Goal: Communication & Community: Answer question/provide support

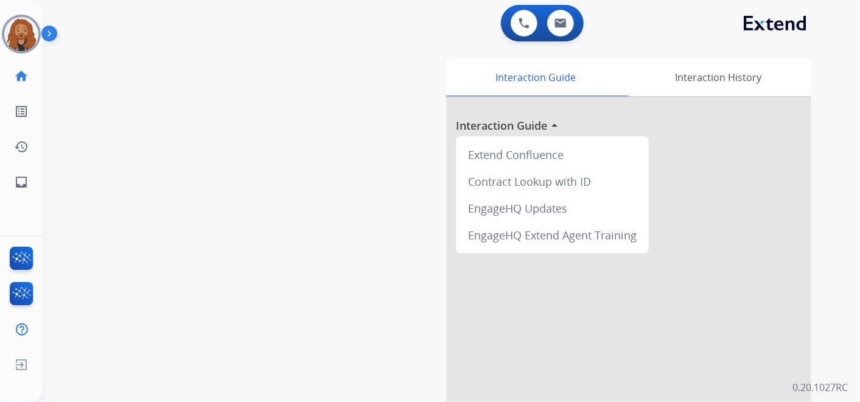
click at [20, 43] on img at bounding box center [21, 34] width 34 height 34
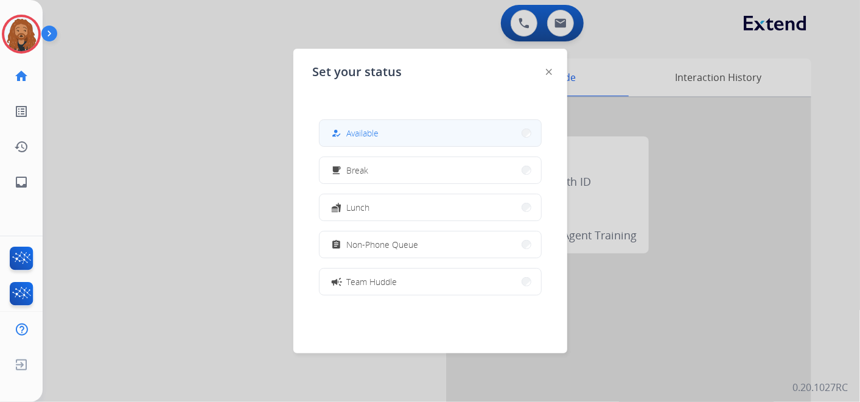
click at [386, 137] on button "how_to_reg Available" at bounding box center [429, 133] width 221 height 26
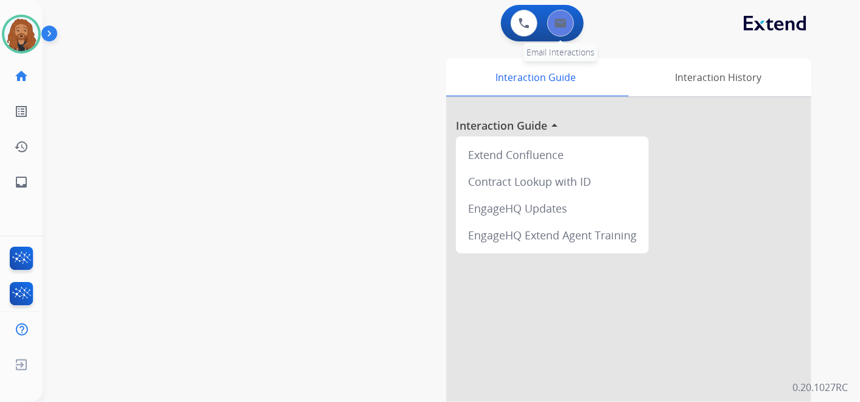
click at [569, 23] on button at bounding box center [560, 23] width 27 height 27
select select "**********"
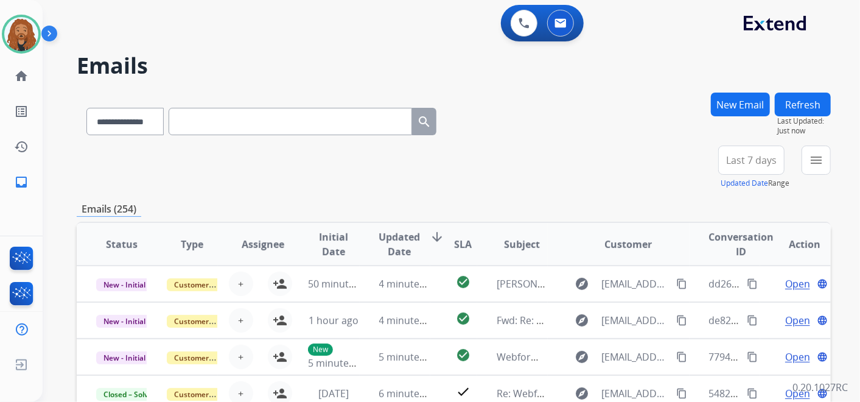
click at [746, 152] on button "Last 7 days" at bounding box center [751, 159] width 66 height 29
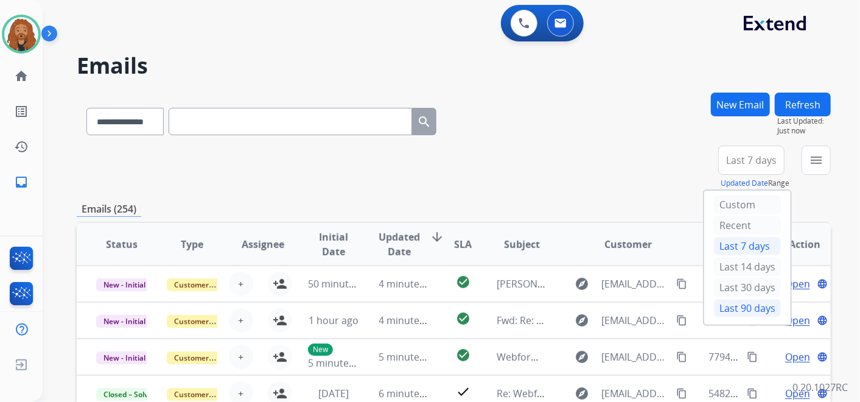
click at [727, 307] on div "Last 90 days" at bounding box center [747, 308] width 67 height 18
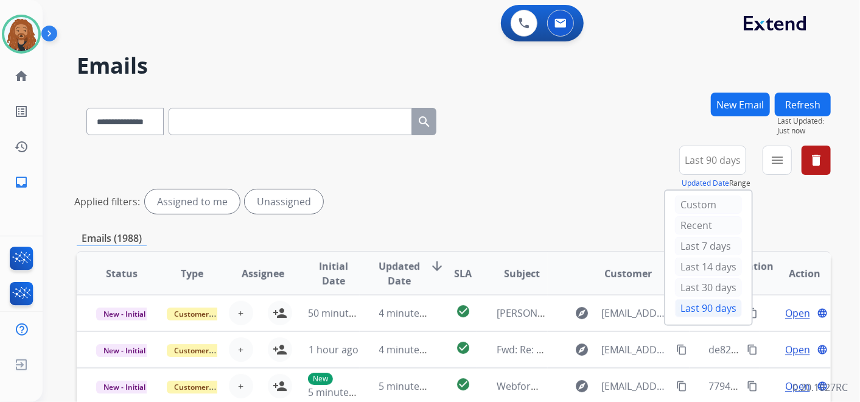
click at [704, 161] on span "Last 90 days" at bounding box center [712, 160] width 56 height 5
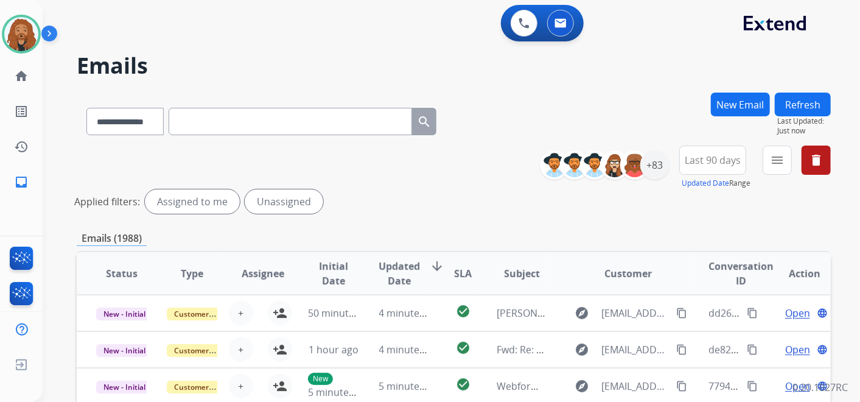
click at [712, 169] on button "Last 90 days" at bounding box center [712, 159] width 67 height 29
click at [658, 166] on div "+83" at bounding box center [654, 164] width 29 height 29
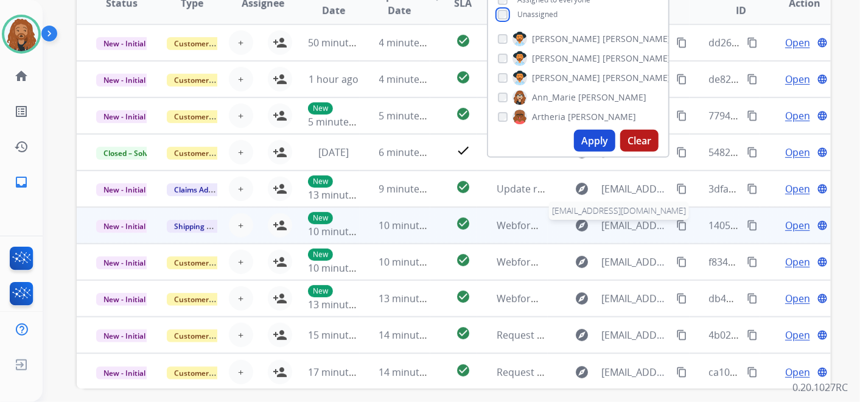
scroll to position [68, 0]
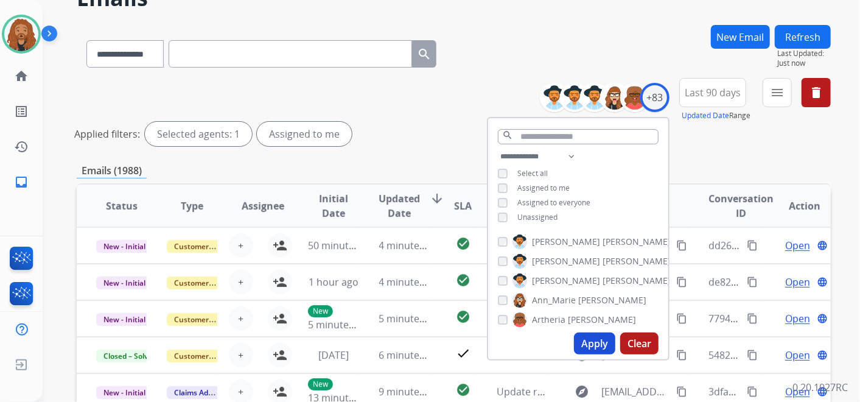
click at [591, 342] on button "Apply" at bounding box center [594, 343] width 41 height 22
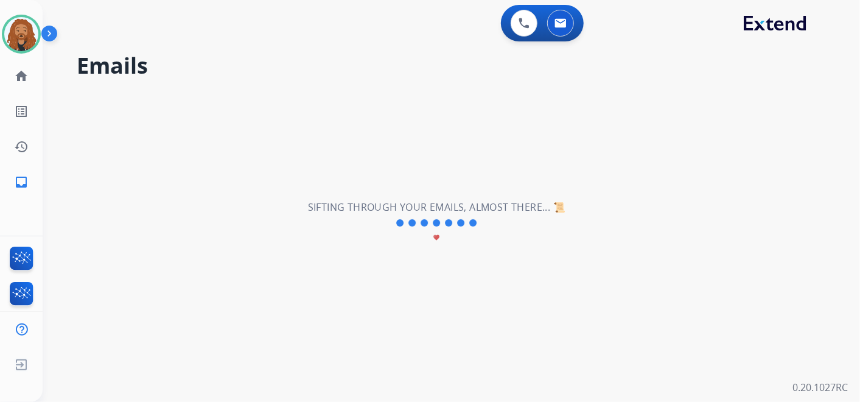
scroll to position [0, 0]
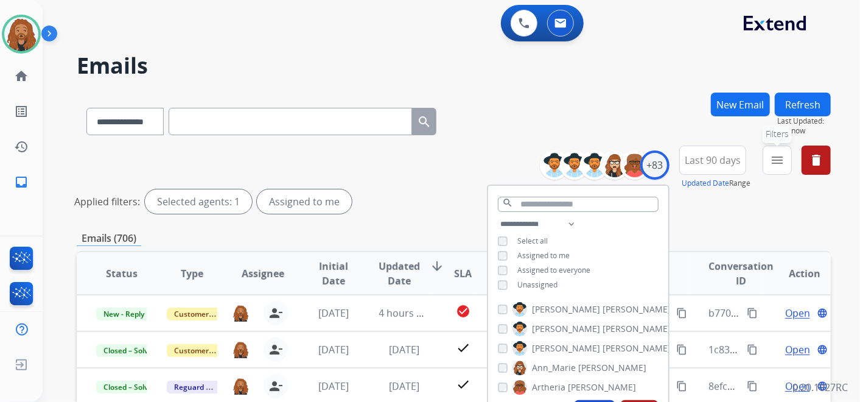
click at [785, 165] on button "menu Filters" at bounding box center [776, 159] width 29 height 29
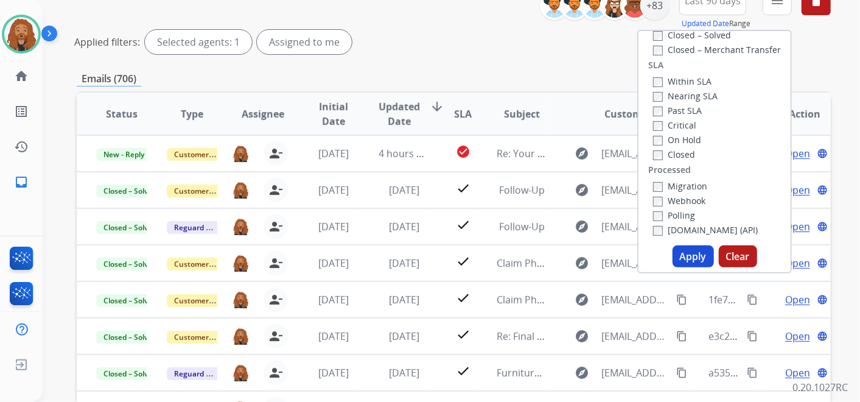
scroll to position [319, 0]
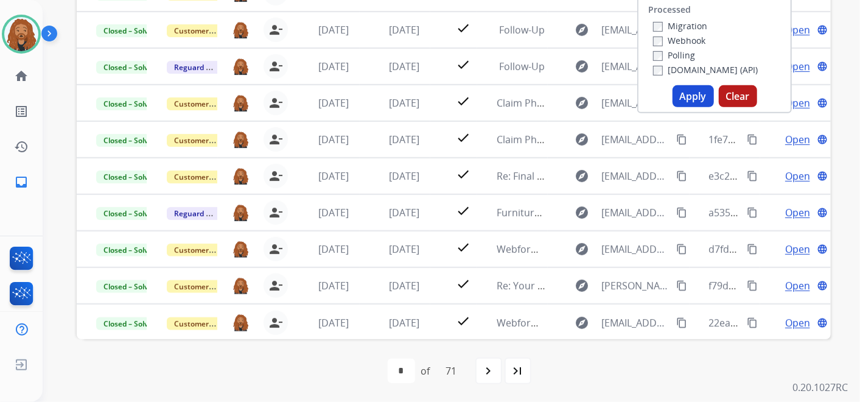
click at [682, 96] on button "Apply" at bounding box center [692, 96] width 41 height 22
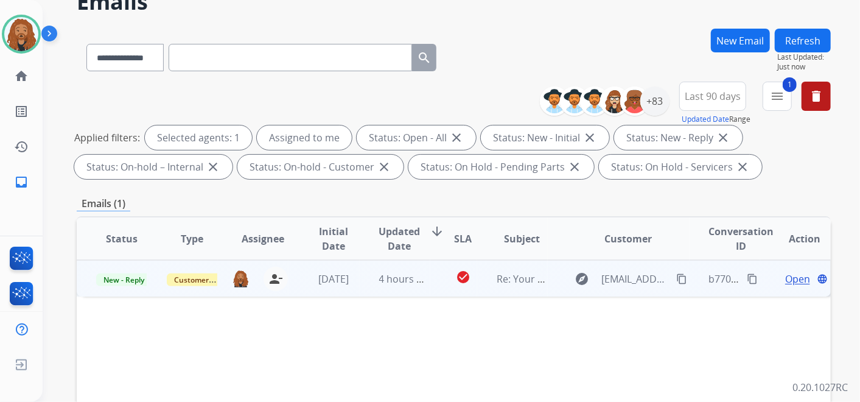
scroll to position [135, 0]
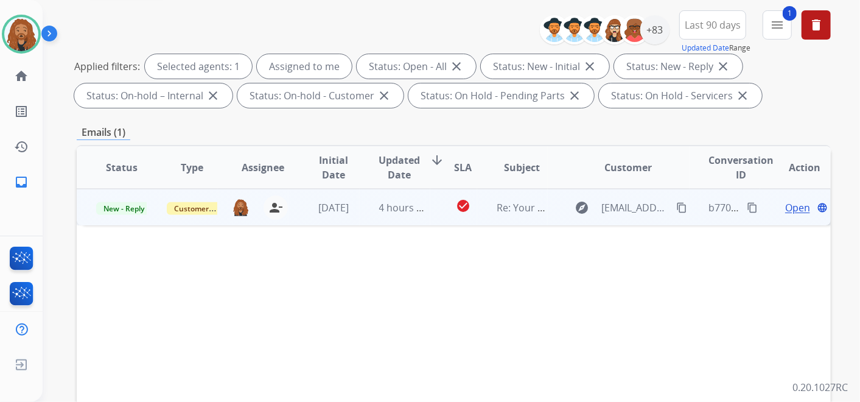
click at [785, 201] on span "Open" at bounding box center [797, 207] width 25 height 15
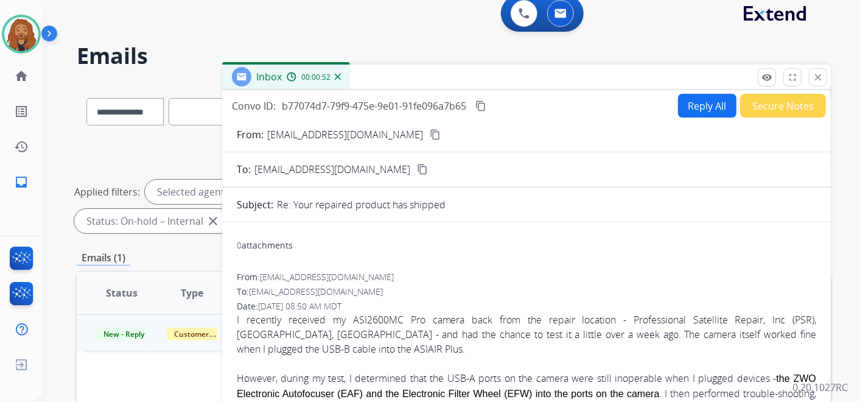
scroll to position [0, 0]
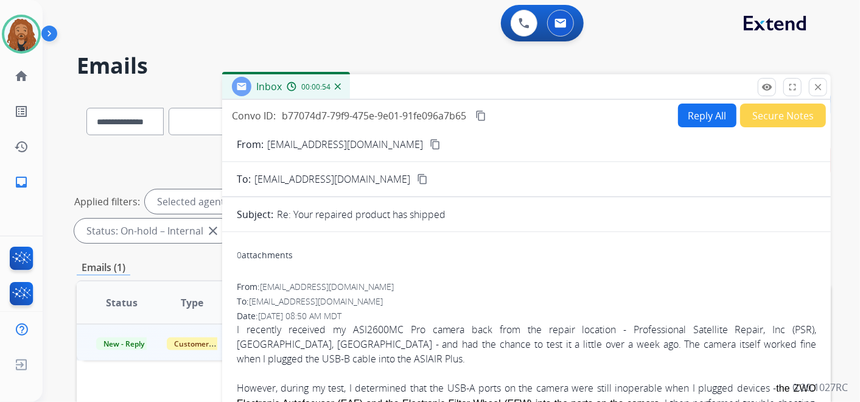
click at [428, 142] on button "content_copy" at bounding box center [435, 144] width 15 height 15
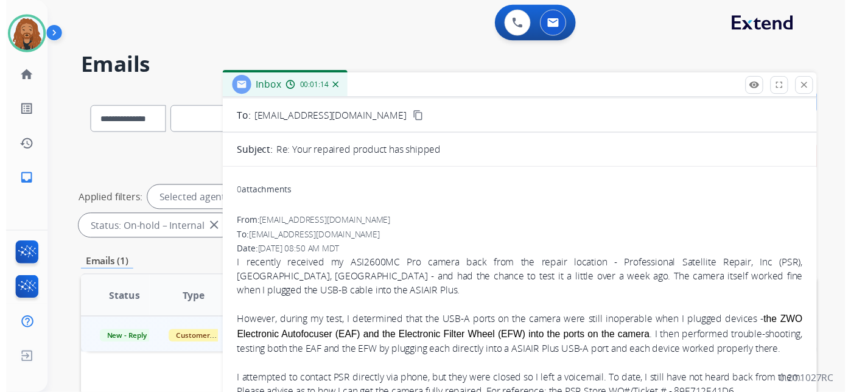
scroll to position [135, 0]
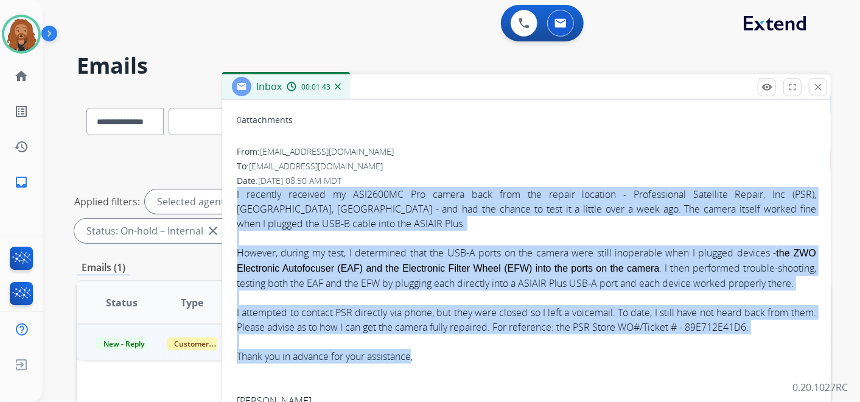
drag, startPoint x: 238, startPoint y: 190, endPoint x: 415, endPoint y: 374, distance: 254.7
click at [415, 374] on div "I recently received my ASI2600MC Pro camera back from the repair location - Pro…" at bounding box center [526, 297] width 579 height 221
copy div "I recently received my ASI2600MC Pro camera back from the repair location - Pro…"
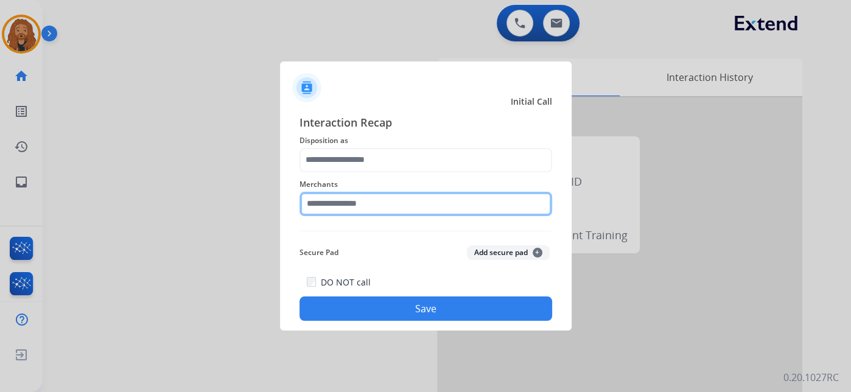
click at [342, 207] on input "text" at bounding box center [425, 204] width 252 height 24
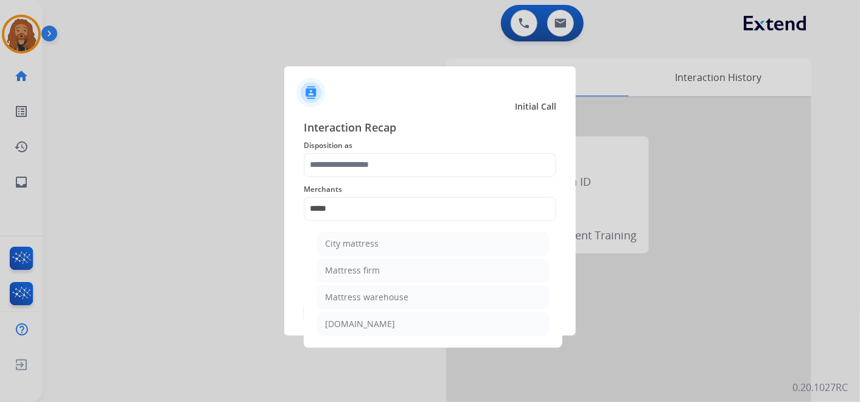
click at [367, 274] on div "Mattress firm" at bounding box center [352, 270] width 55 height 12
type input "**********"
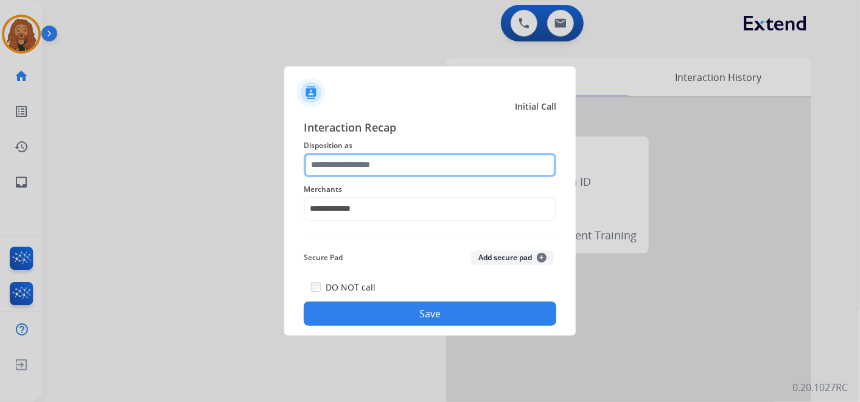
click at [363, 161] on input "text" at bounding box center [430, 165] width 252 height 24
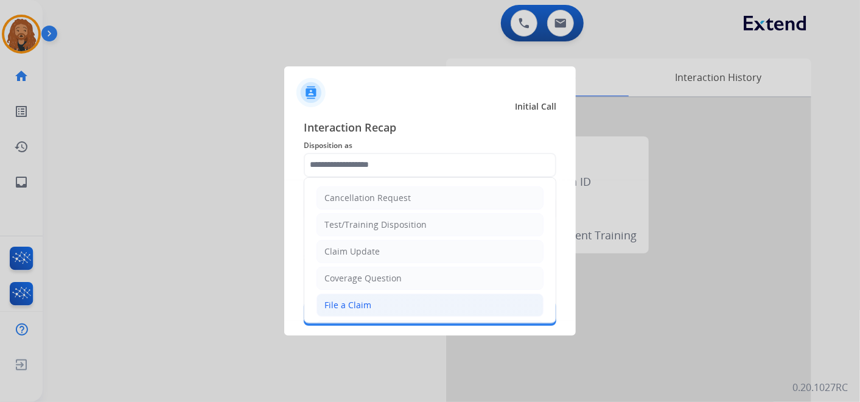
click at [380, 298] on li "File a Claim" at bounding box center [429, 304] width 227 height 23
type input "**********"
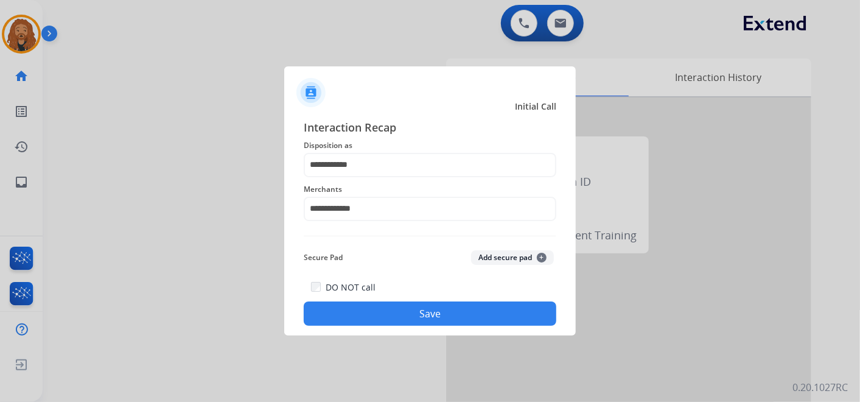
click at [372, 305] on button "Save" at bounding box center [430, 313] width 252 height 24
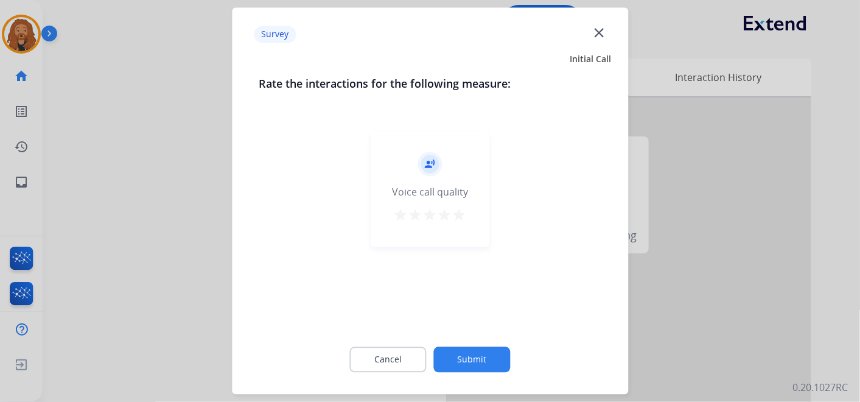
click at [459, 220] on mat-icon "star" at bounding box center [459, 215] width 15 height 15
click at [481, 361] on button "Submit" at bounding box center [472, 360] width 77 height 26
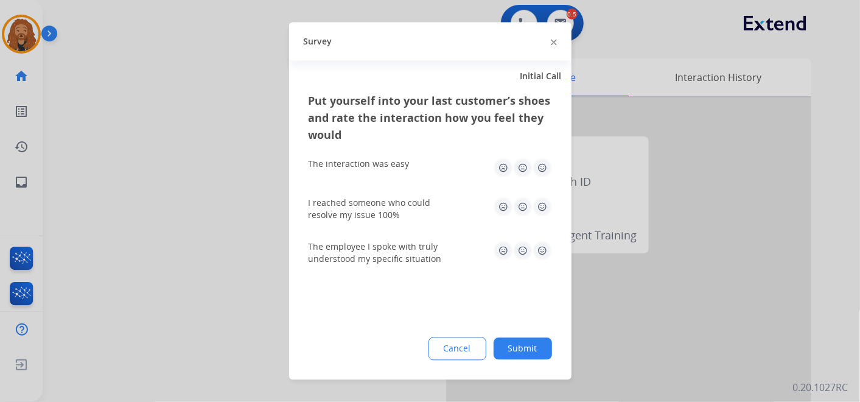
drag, startPoint x: 545, startPoint y: 252, endPoint x: 529, endPoint y: 189, distance: 64.6
click at [544, 252] on img at bounding box center [541, 250] width 19 height 19
click at [542, 205] on img at bounding box center [541, 206] width 19 height 19
click at [543, 172] on img at bounding box center [541, 167] width 19 height 19
click at [540, 346] on button "Submit" at bounding box center [522, 349] width 58 height 22
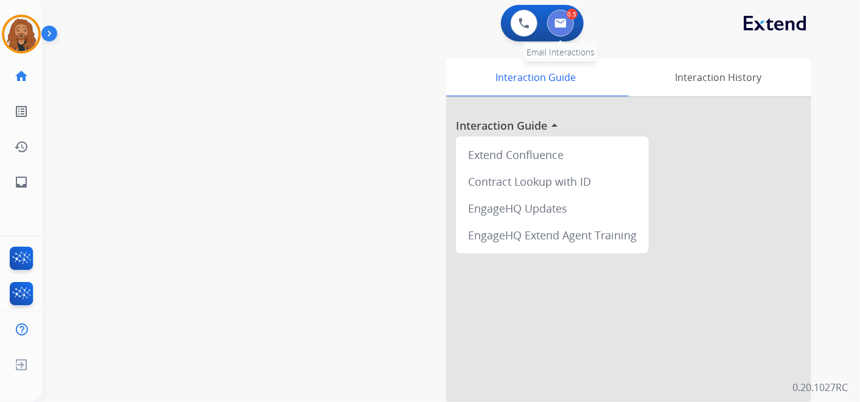
click at [560, 24] on img at bounding box center [560, 23] width 12 height 10
select select "**********"
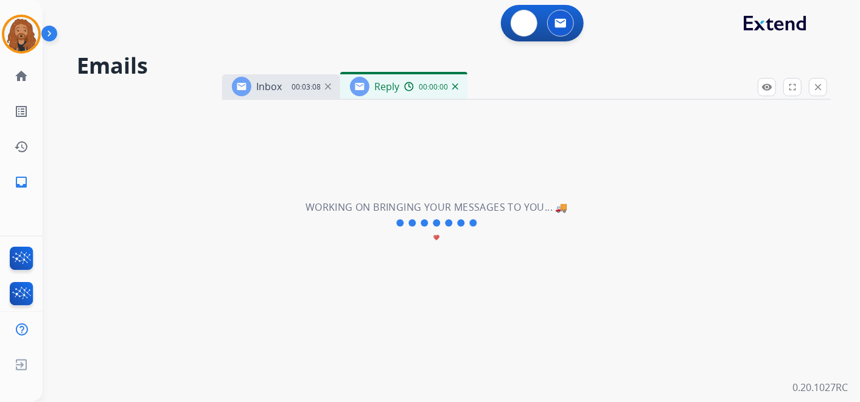
select select "**********"
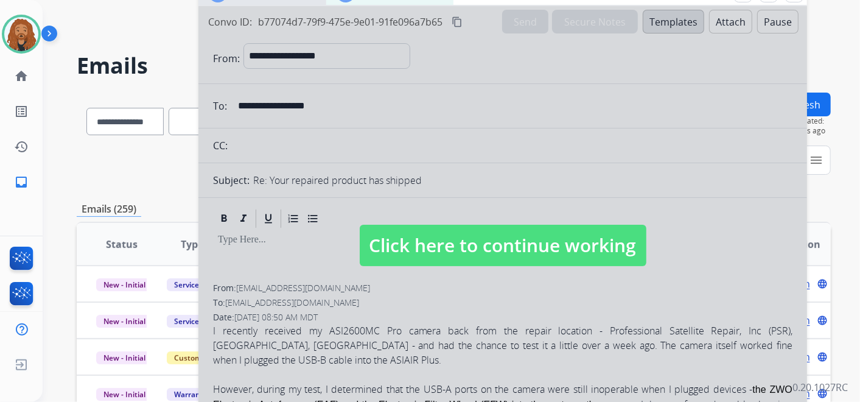
drag, startPoint x: 697, startPoint y: 90, endPoint x: 673, endPoint y: -4, distance: 97.2
click at [673, 0] on html "**********" at bounding box center [430, 201] width 860 height 402
click at [532, 236] on span "Click here to continue working" at bounding box center [503, 244] width 287 height 41
select select
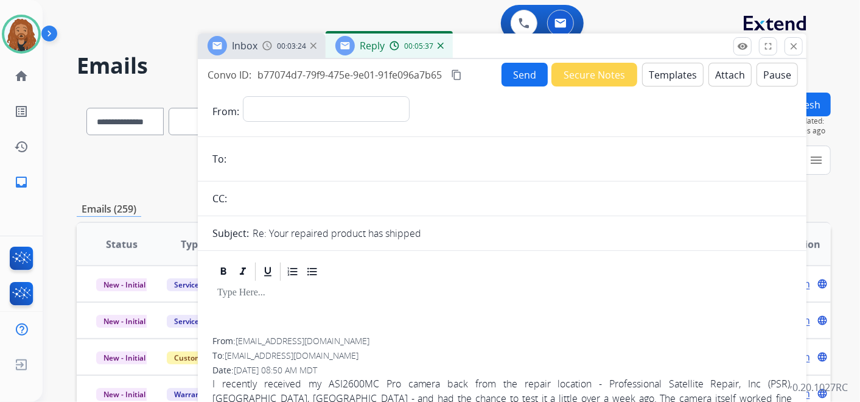
drag, startPoint x: 608, startPoint y: 2, endPoint x: 599, endPoint y: 55, distance: 54.2
click at [604, 59] on div "Inbox 00:03:24 Reply 00:05:37" at bounding box center [502, 46] width 608 height 26
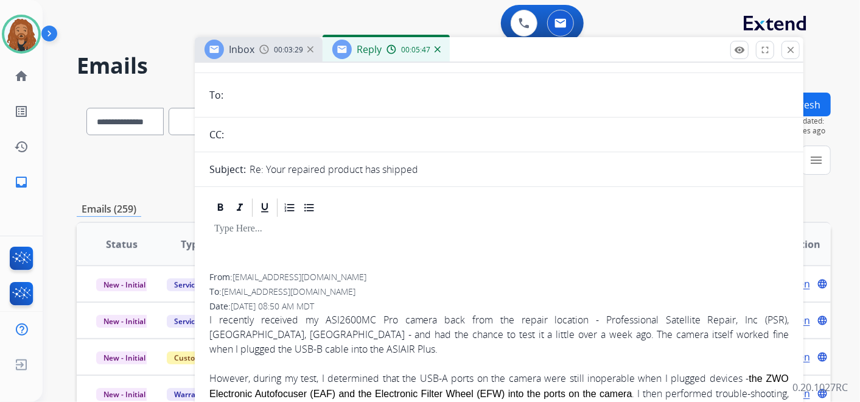
click at [436, 49] on img at bounding box center [437, 49] width 6 height 6
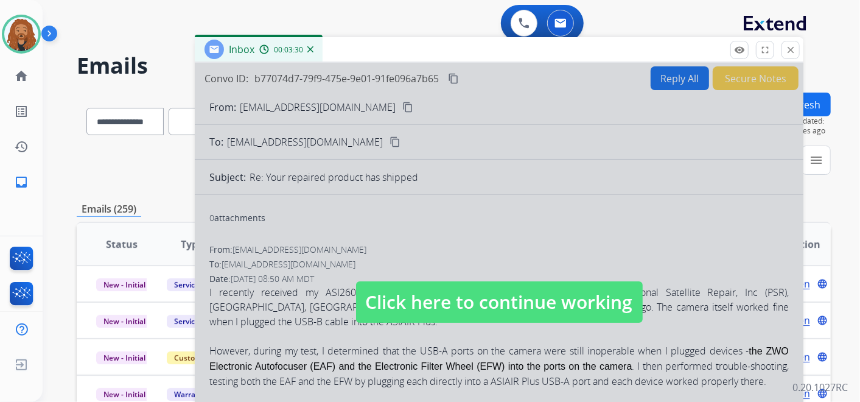
click at [408, 286] on span "Click here to continue working" at bounding box center [499, 301] width 287 height 41
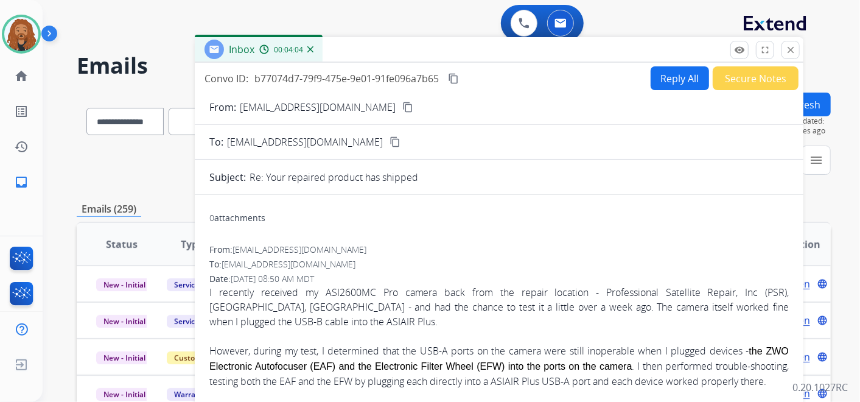
click at [667, 85] on button "Reply All" at bounding box center [679, 78] width 58 height 24
select select "**********"
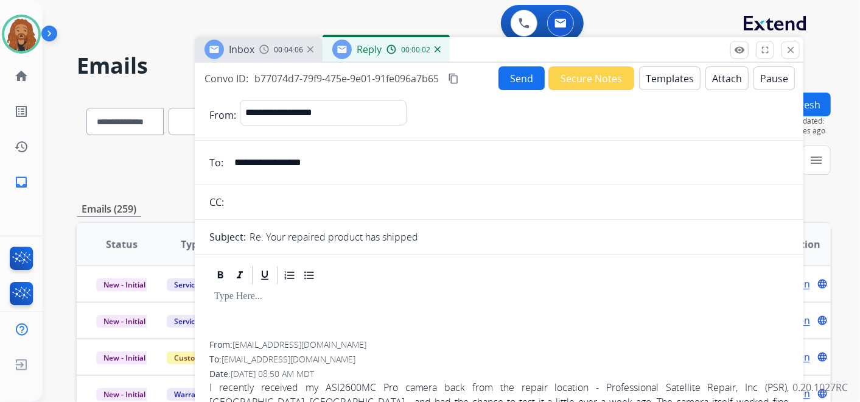
click at [666, 76] on button "Templates" at bounding box center [669, 78] width 61 height 24
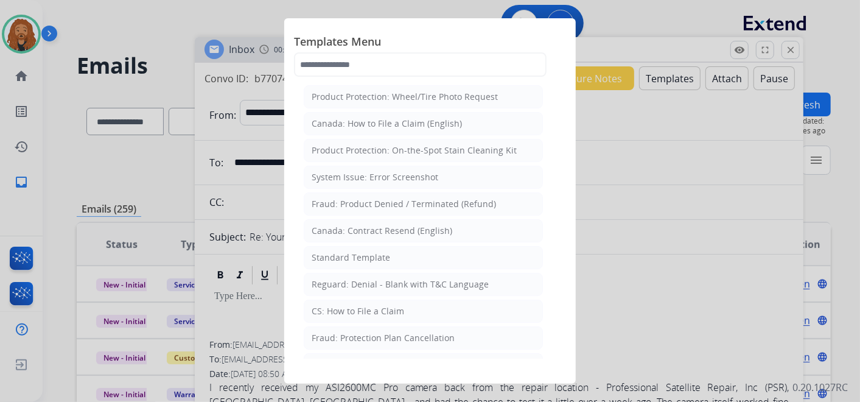
drag, startPoint x: 366, startPoint y: 250, endPoint x: 302, endPoint y: 257, distance: 64.2
click at [366, 251] on div "Standard Template" at bounding box center [350, 257] width 78 height 12
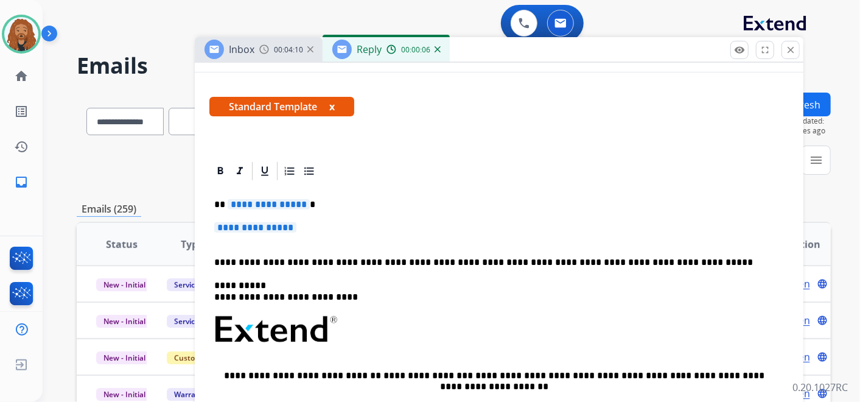
scroll to position [203, 0]
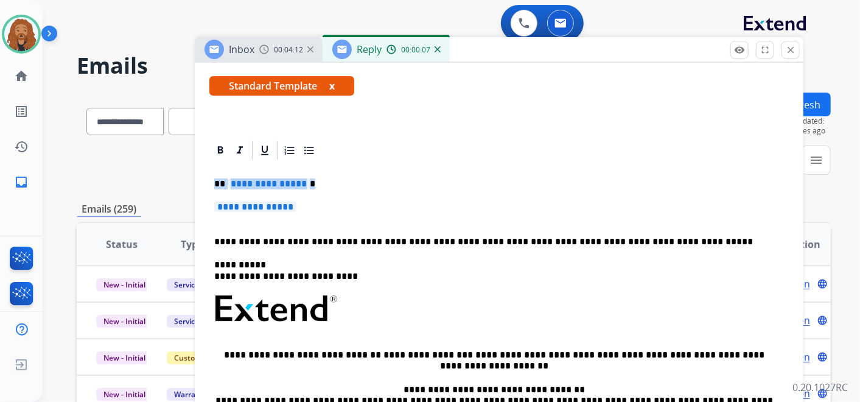
drag, startPoint x: 308, startPoint y: 211, endPoint x: 212, endPoint y: 178, distance: 101.2
click at [212, 178] on div "**********" at bounding box center [498, 337] width 579 height 352
click at [366, 200] on div "**********" at bounding box center [498, 337] width 579 height 352
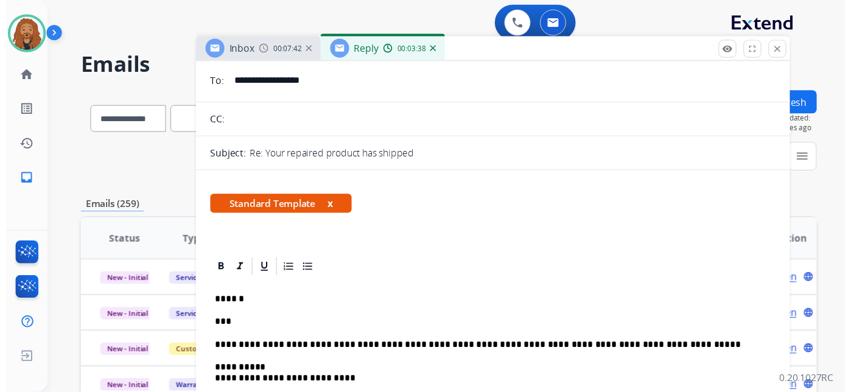
scroll to position [68, 0]
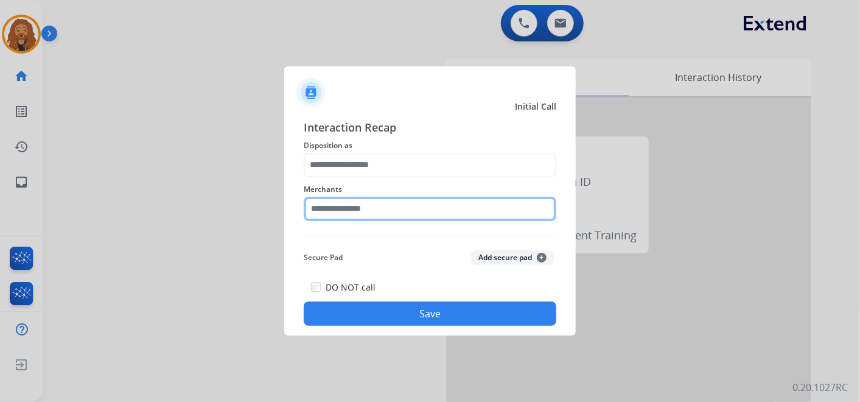
click at [379, 212] on input "text" at bounding box center [430, 209] width 252 height 24
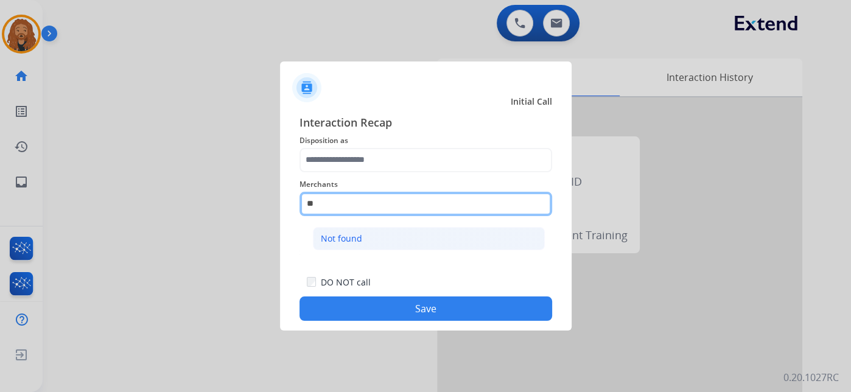
type input "*"
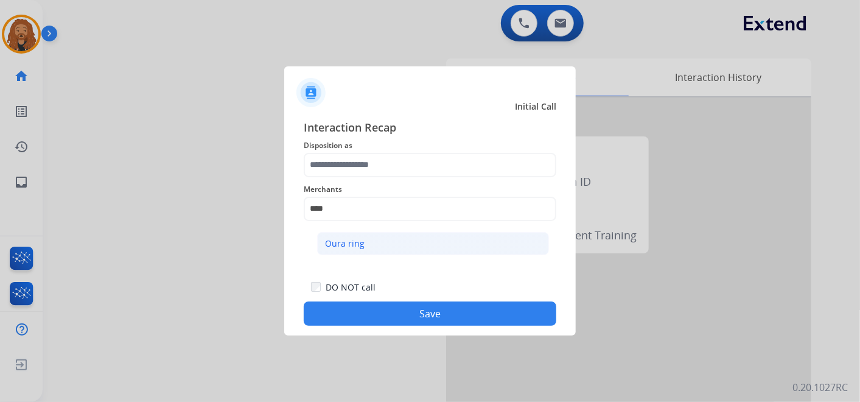
click at [347, 248] on div "Oura ring" at bounding box center [345, 243] width 40 height 12
type input "*********"
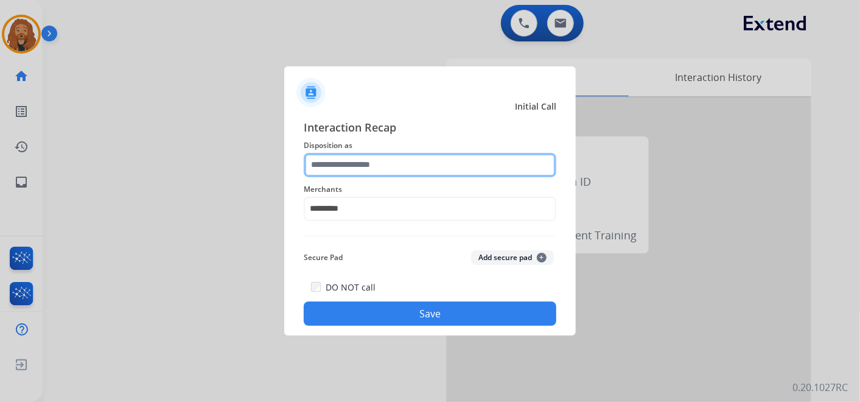
click at [326, 170] on input "text" at bounding box center [430, 165] width 252 height 24
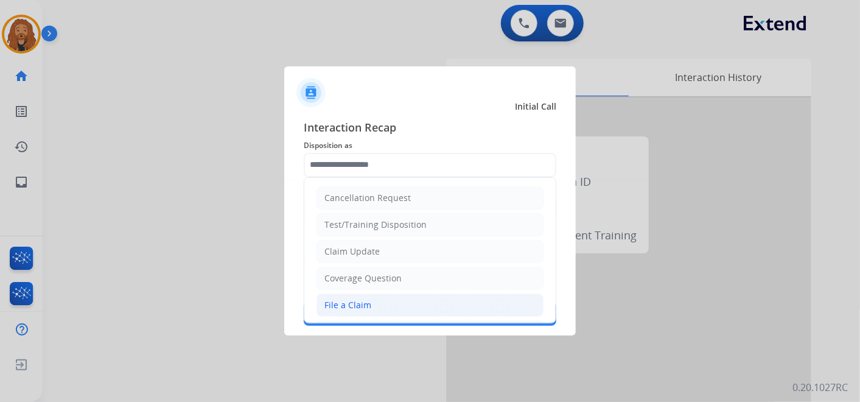
click at [377, 302] on li "File a Claim" at bounding box center [429, 304] width 227 height 23
type input "**********"
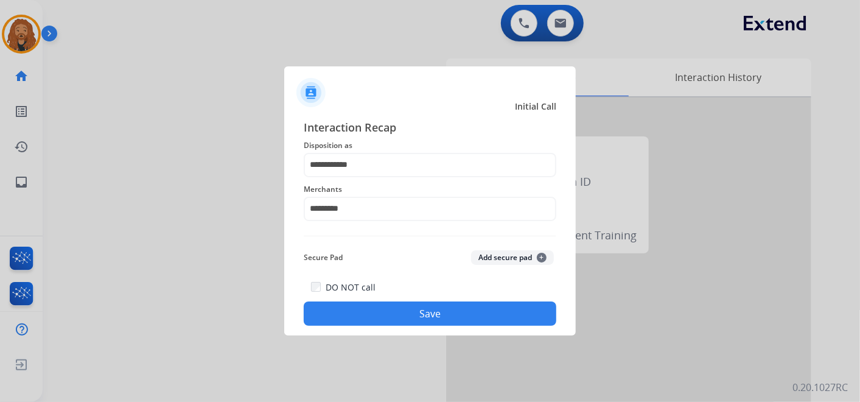
click at [386, 315] on button "Save" at bounding box center [430, 313] width 252 height 24
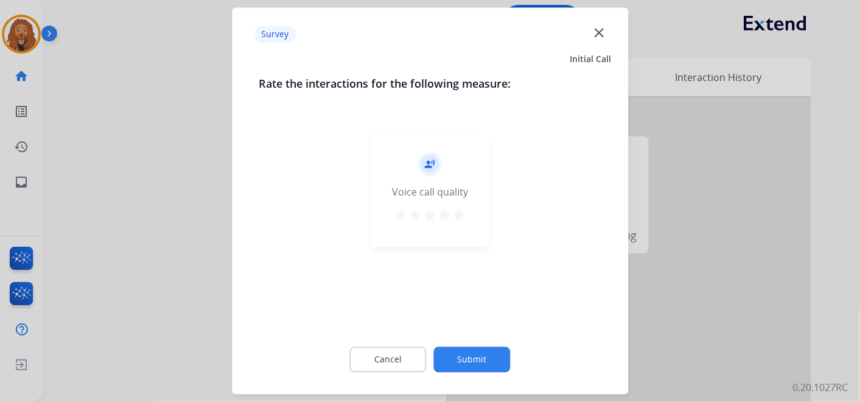
click at [485, 351] on button "Submit" at bounding box center [472, 360] width 77 height 26
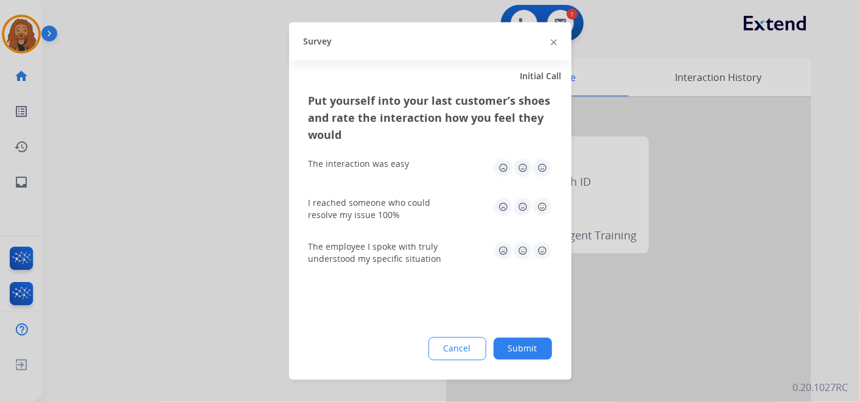
drag, startPoint x: 543, startPoint y: 252, endPoint x: 537, endPoint y: 214, distance: 38.8
click at [542, 251] on img at bounding box center [541, 250] width 19 height 19
drag, startPoint x: 537, startPoint y: 210, endPoint x: 543, endPoint y: 172, distance: 38.2
click at [538, 208] on img at bounding box center [541, 206] width 19 height 19
click at [546, 164] on img at bounding box center [541, 167] width 19 height 19
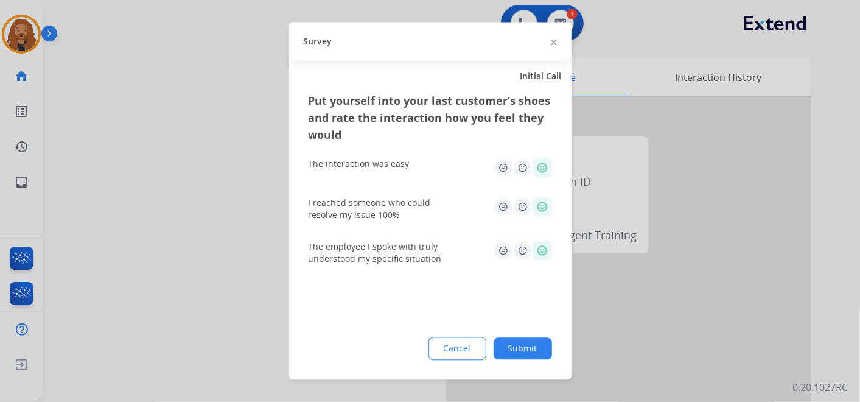
click at [539, 352] on button "Submit" at bounding box center [522, 349] width 58 height 22
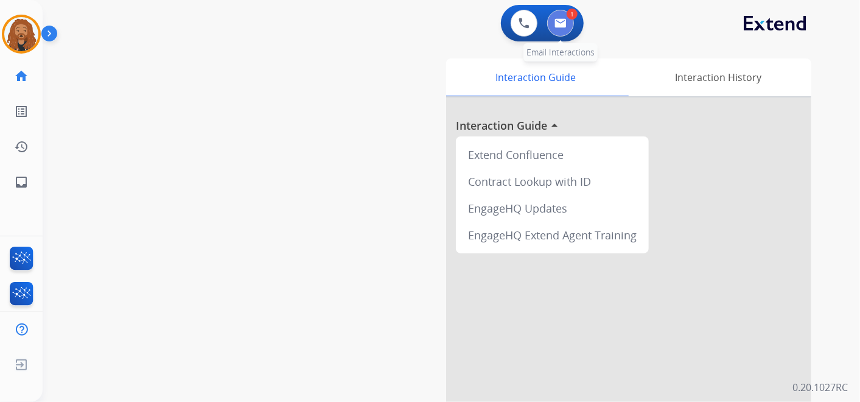
click at [563, 25] on img at bounding box center [560, 23] width 12 height 10
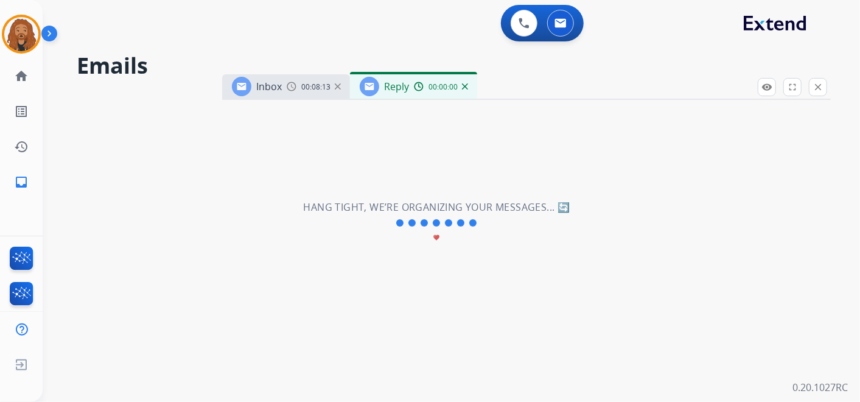
select select "**********"
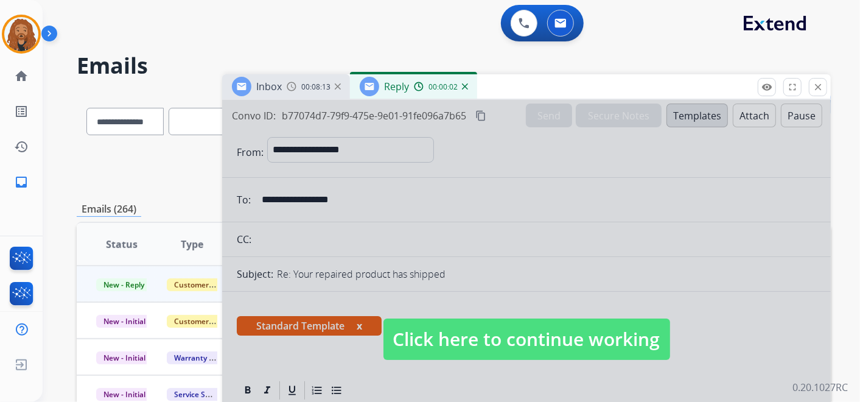
drag, startPoint x: 441, startPoint y: 310, endPoint x: 451, endPoint y: 308, distance: 10.5
click at [442, 310] on div at bounding box center [526, 327] width 608 height 454
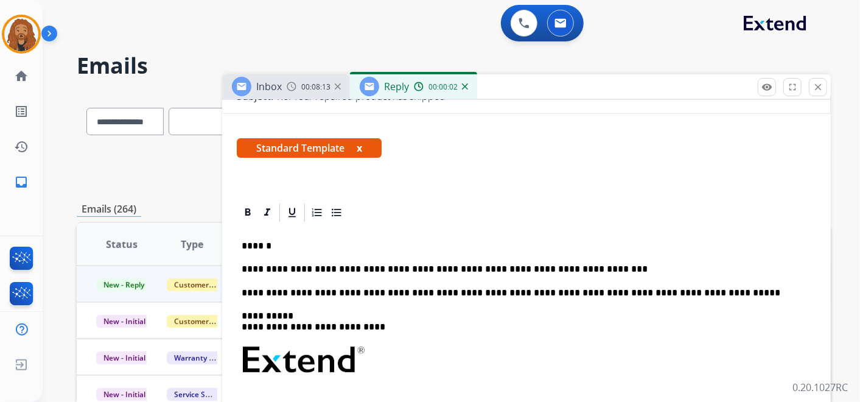
scroll to position [270, 0]
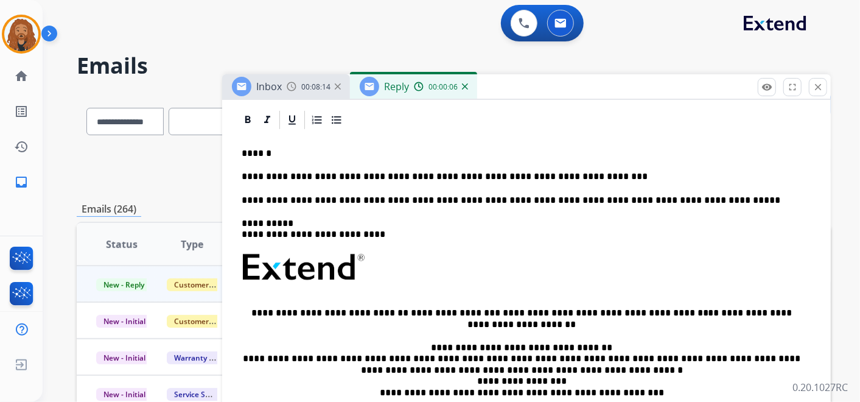
click at [594, 171] on p "**********" at bounding box center [522, 176] width 560 height 11
click at [686, 171] on p "**********" at bounding box center [522, 176] width 560 height 11
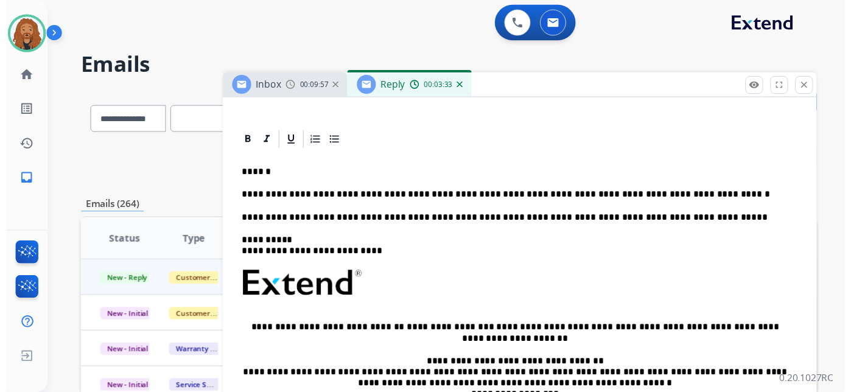
scroll to position [0, 0]
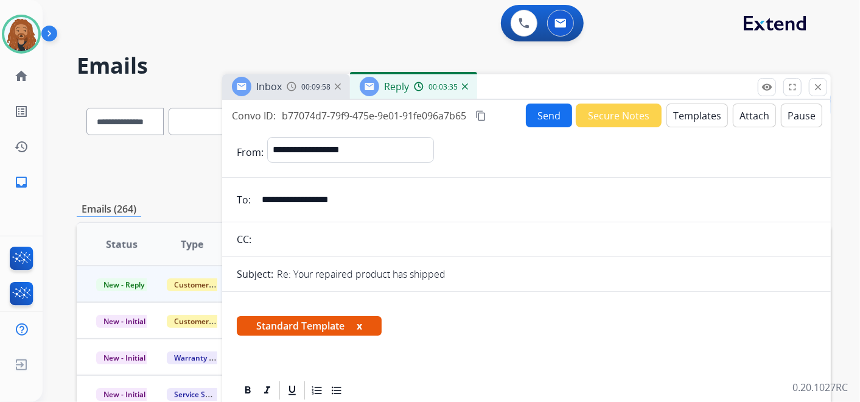
click at [538, 118] on button "Send" at bounding box center [549, 115] width 46 height 24
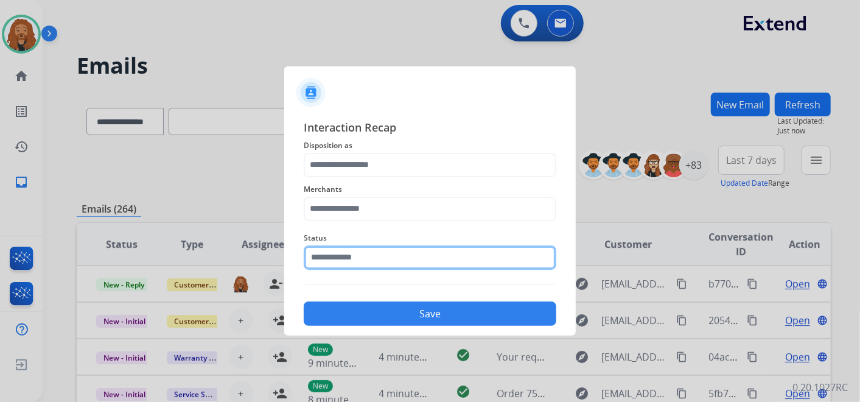
click at [352, 250] on input "text" at bounding box center [430, 257] width 252 height 24
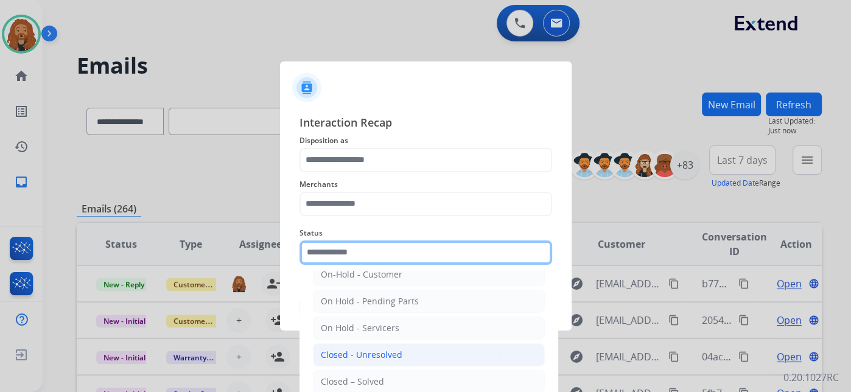
scroll to position [69, 0]
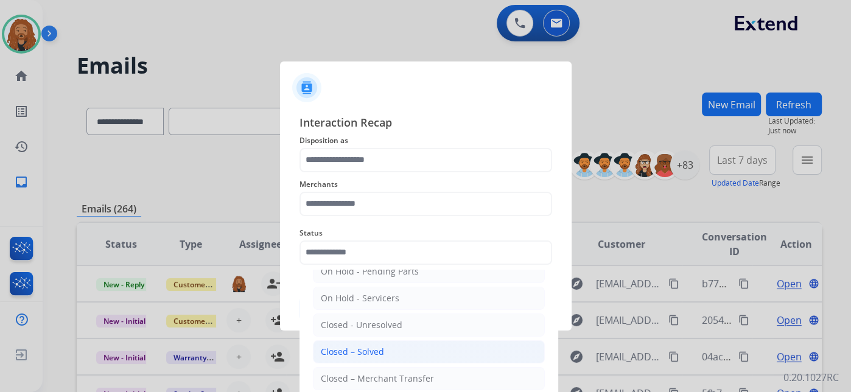
click at [363, 347] on div "Closed – Solved" at bounding box center [352, 352] width 63 height 12
type input "**********"
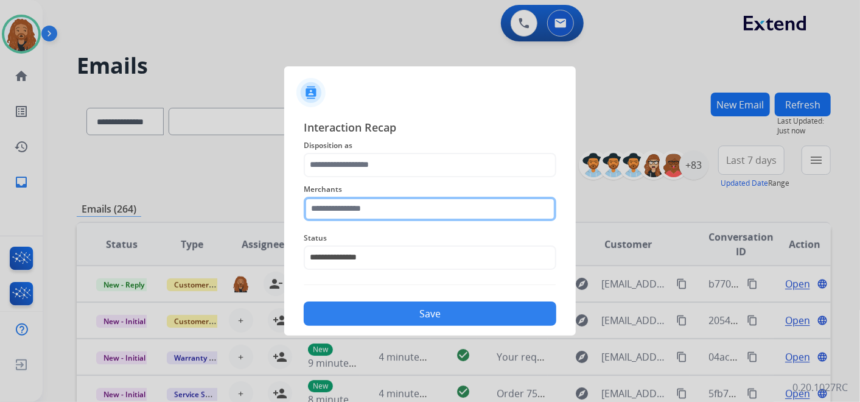
click at [357, 215] on div "Merchants" at bounding box center [430, 201] width 252 height 49
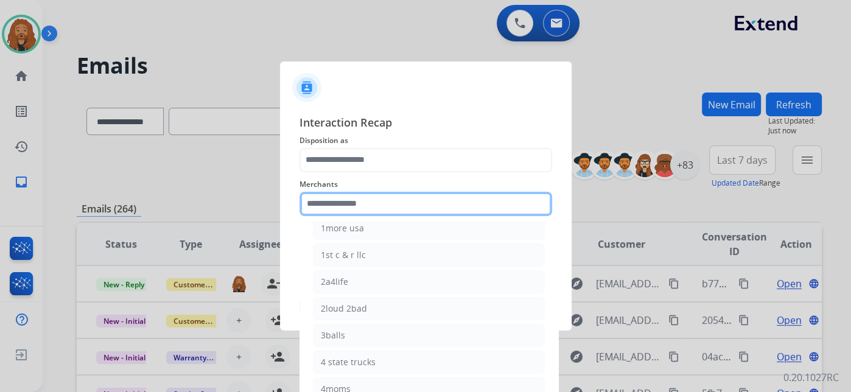
scroll to position [135, 0]
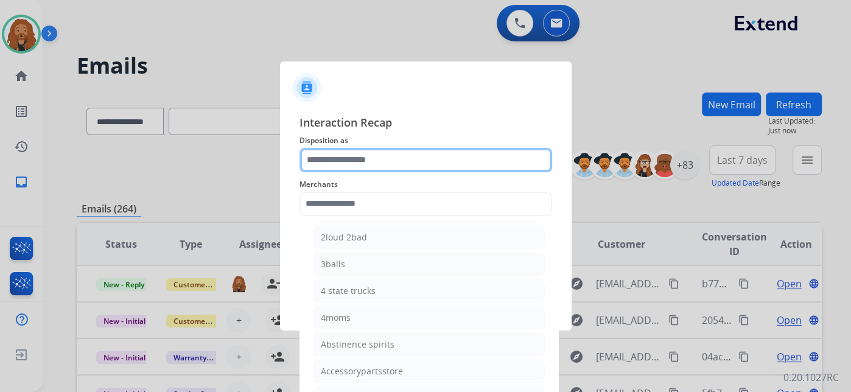
click at [386, 160] on input "text" at bounding box center [425, 160] width 252 height 24
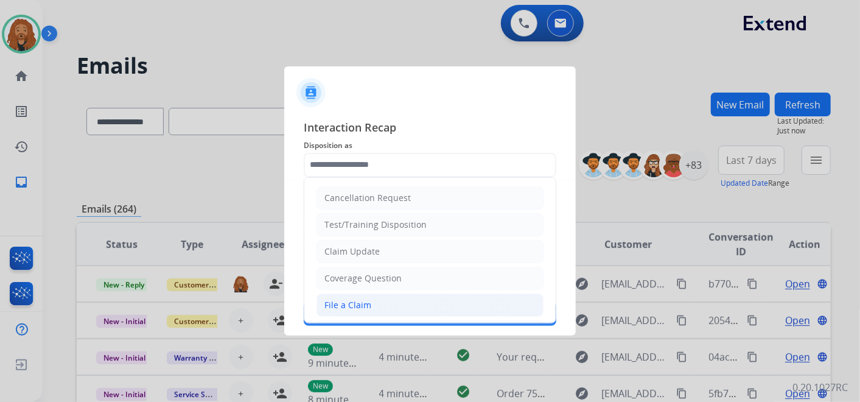
click at [324, 301] on div "File a Claim" at bounding box center [347, 305] width 47 height 12
type input "**********"
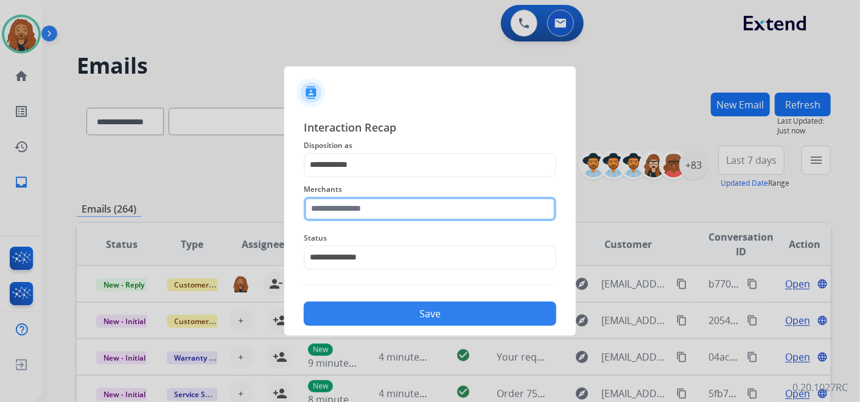
click at [356, 211] on input "text" at bounding box center [430, 209] width 252 height 24
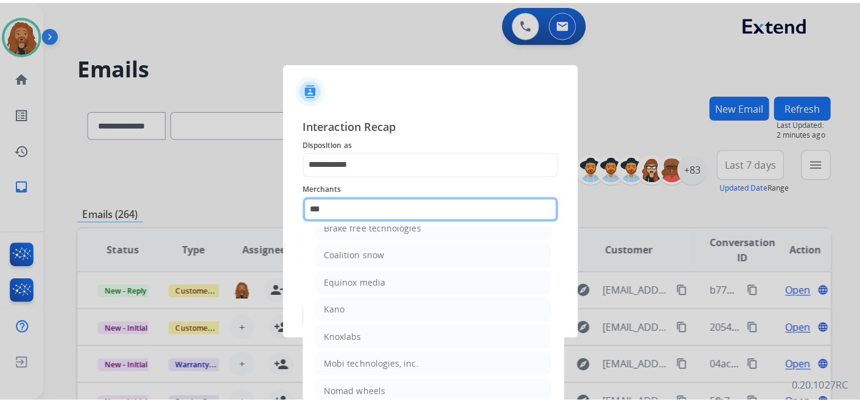
scroll to position [0, 0]
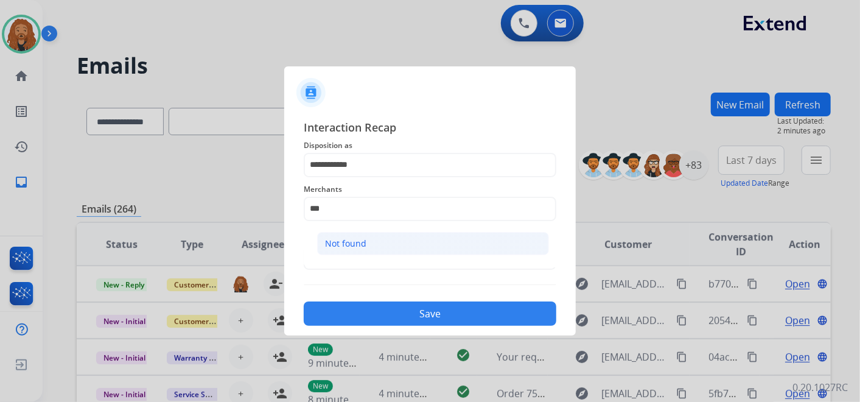
click at [327, 242] on div "Not found" at bounding box center [345, 243] width 41 height 12
type input "*********"
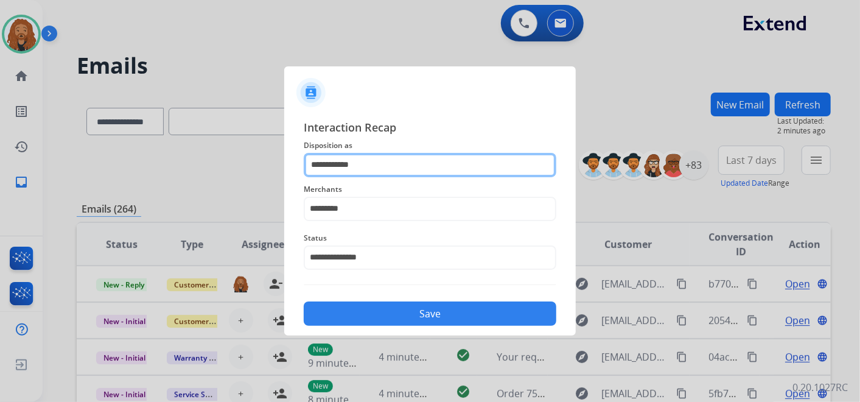
click at [361, 170] on input "**********" at bounding box center [430, 165] width 252 height 24
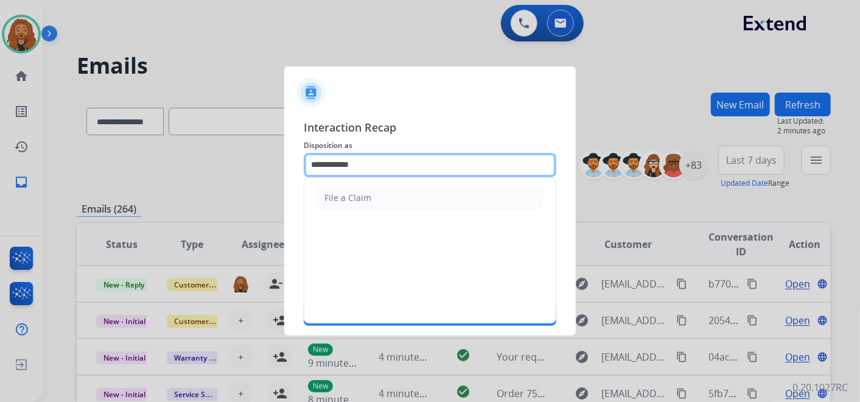
drag, startPoint x: 370, startPoint y: 167, endPoint x: 188, endPoint y: 146, distance: 183.1
click at [0, 164] on app-contact-recap-modal "**********" at bounding box center [0, 201] width 0 height 402
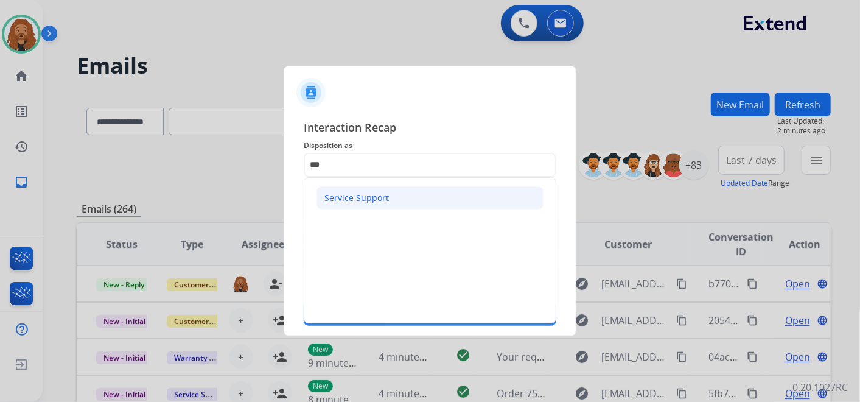
click at [393, 197] on li "Service Support" at bounding box center [429, 197] width 227 height 23
type input "**********"
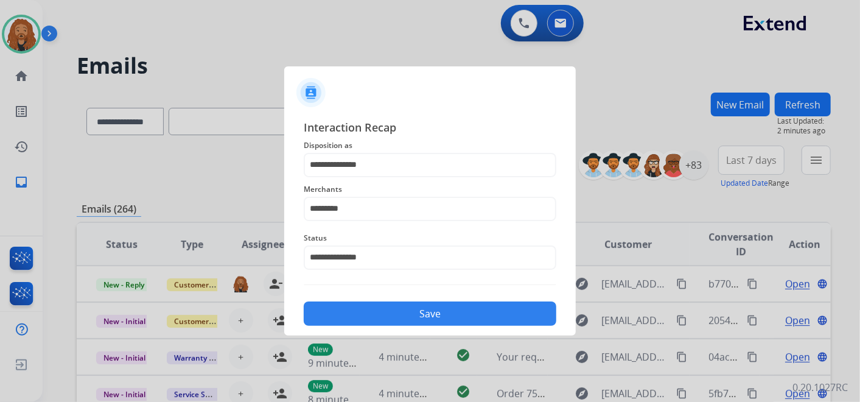
click at [412, 307] on button "Save" at bounding box center [430, 313] width 252 height 24
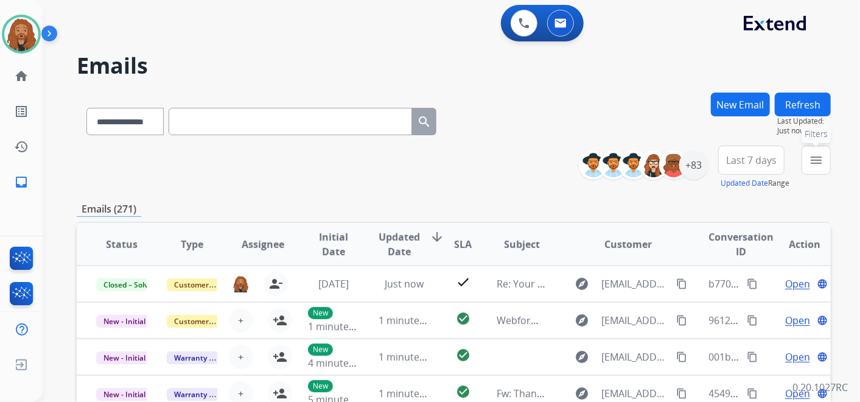
click at [807, 158] on button "menu Filters" at bounding box center [815, 159] width 29 height 29
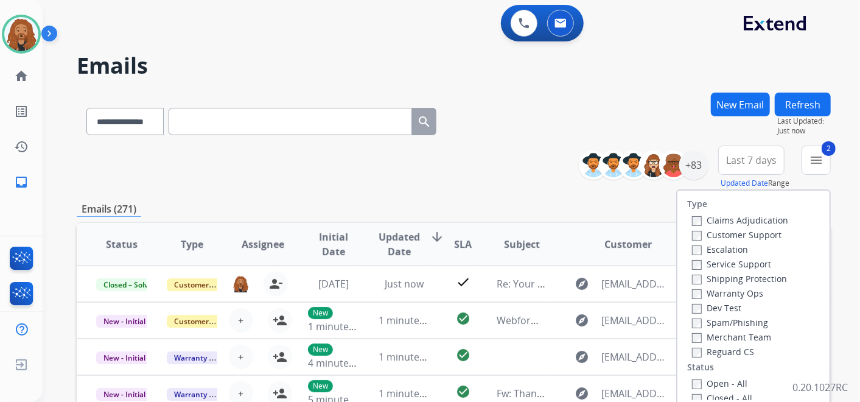
click at [694, 280] on label "Shipping Protection" at bounding box center [739, 279] width 95 height 12
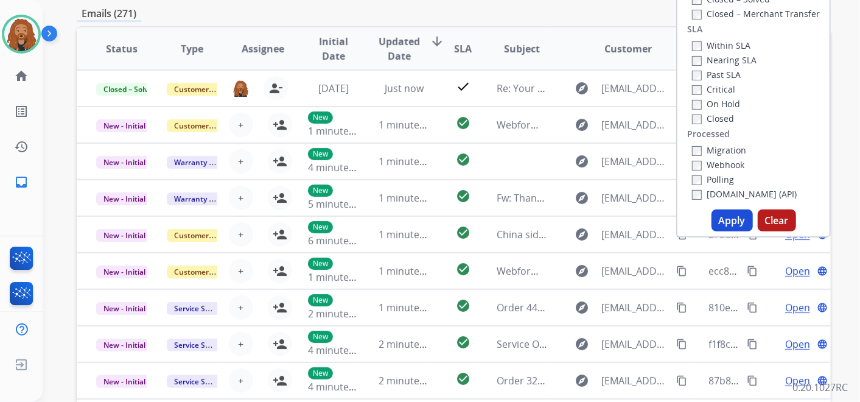
scroll to position [290, 0]
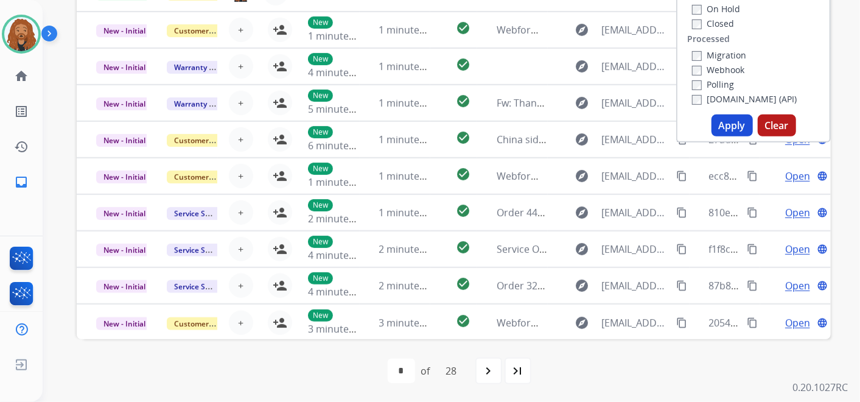
click at [723, 125] on button "Apply" at bounding box center [731, 125] width 41 height 22
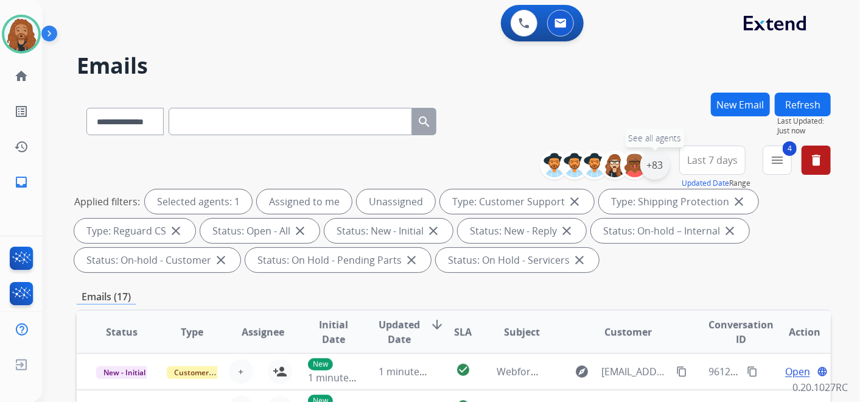
click at [657, 168] on div "+83" at bounding box center [654, 164] width 29 height 29
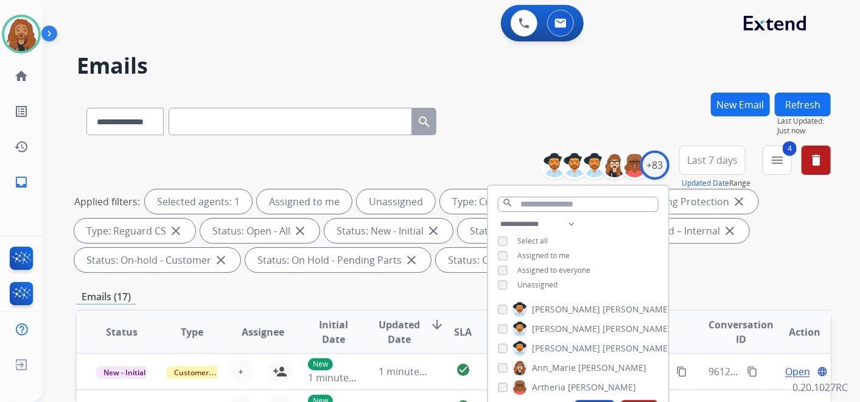
click at [702, 158] on span "Last 7 days" at bounding box center [712, 160] width 50 height 5
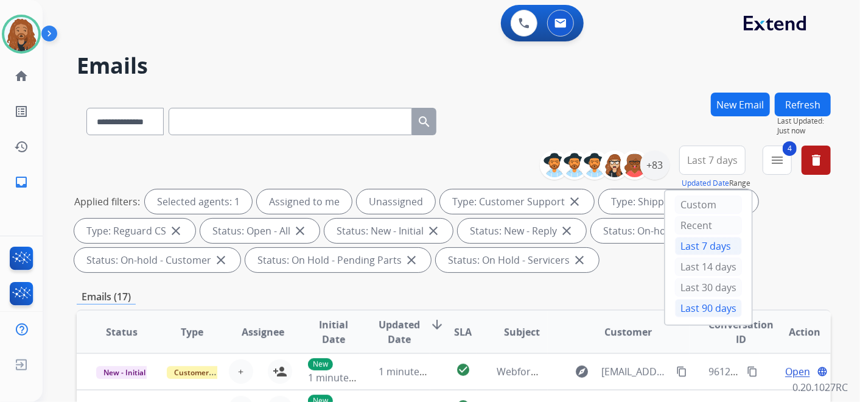
click at [708, 299] on div "Last 90 days" at bounding box center [708, 308] width 67 height 18
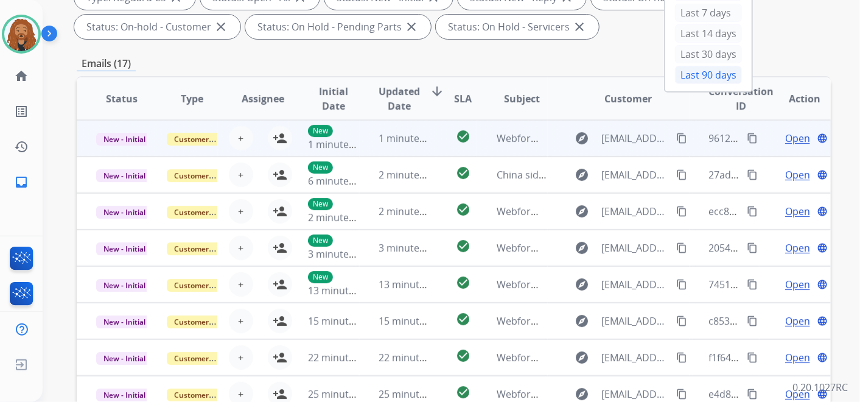
scroll to position [175, 0]
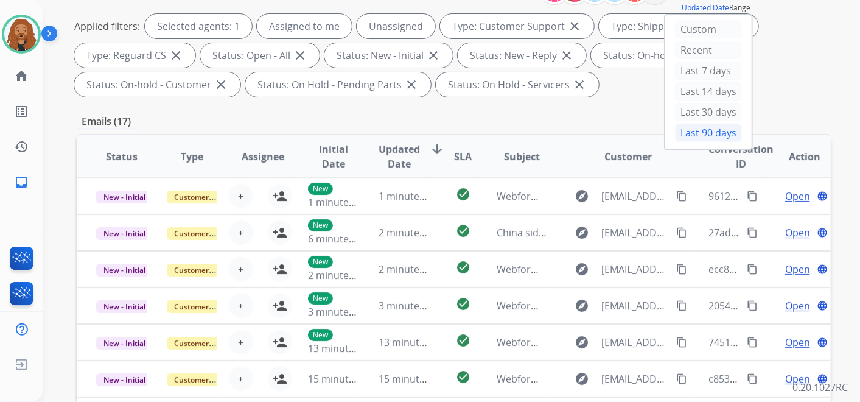
click at [403, 156] on span "Updated Date" at bounding box center [399, 156] width 41 height 29
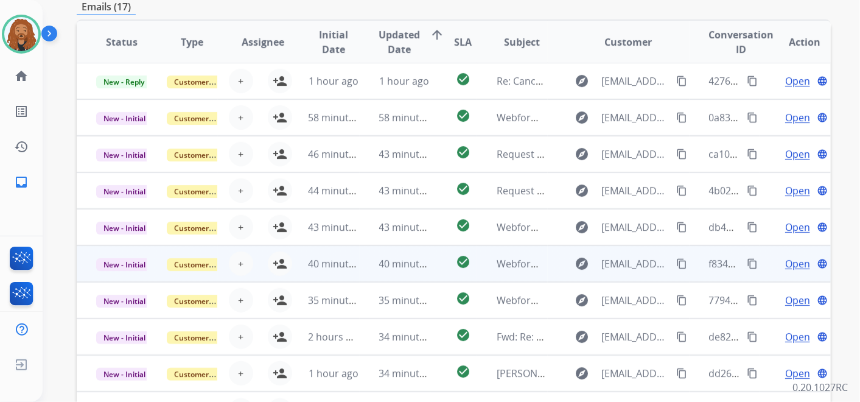
scroll to position [378, 0]
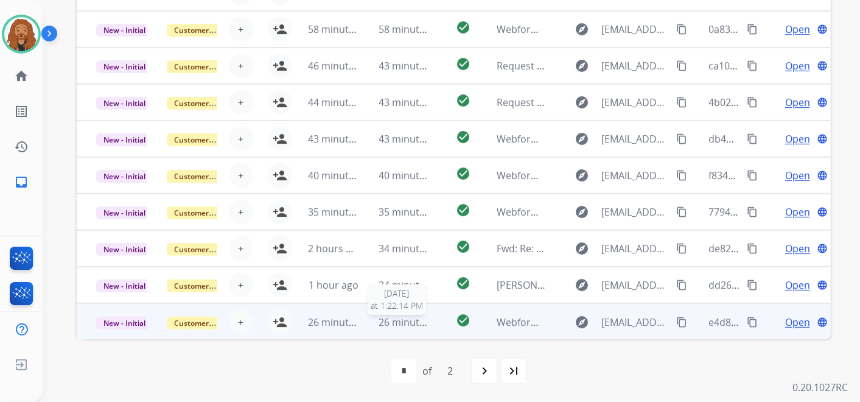
click at [400, 323] on span "26 minutes ago" at bounding box center [414, 321] width 71 height 13
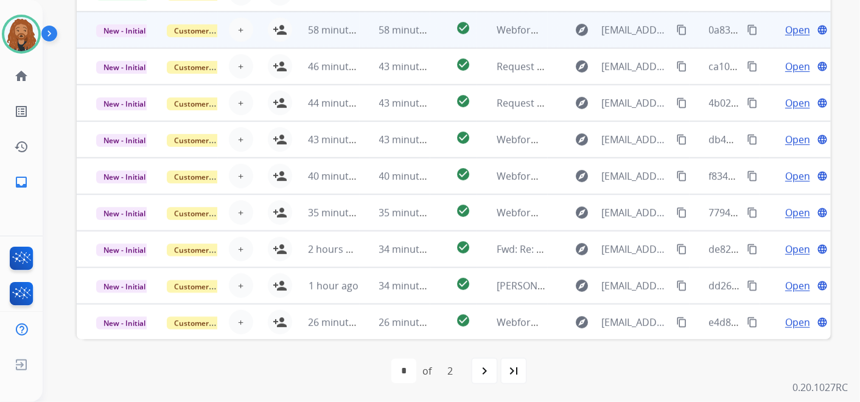
scroll to position [108, 0]
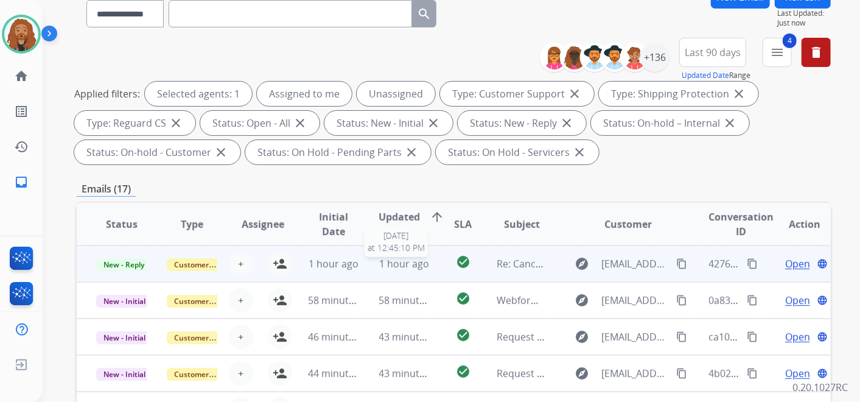
click at [391, 264] on span "1 hour ago" at bounding box center [404, 263] width 50 height 13
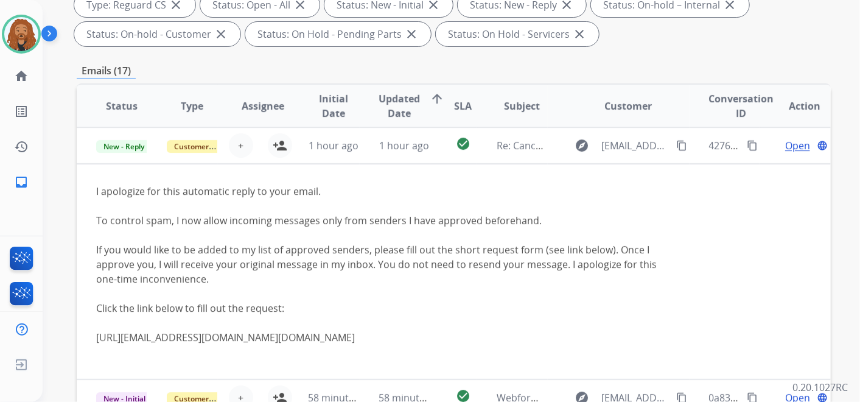
scroll to position [310, 0]
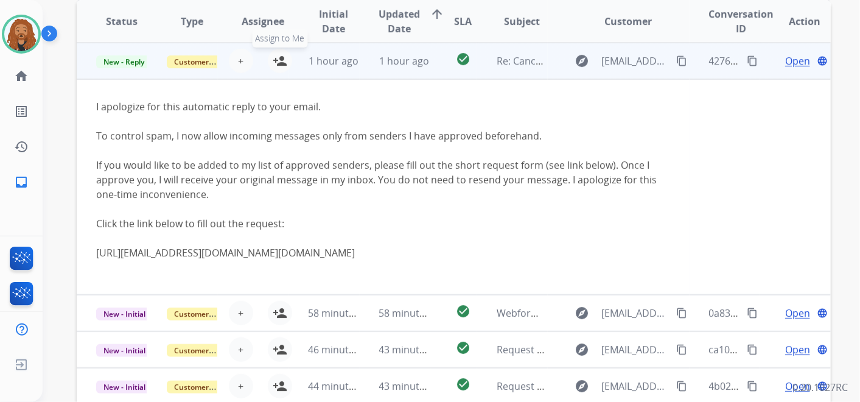
click at [277, 62] on mat-icon "person_add" at bounding box center [280, 61] width 15 height 15
click at [785, 63] on span "Open" at bounding box center [797, 61] width 25 height 15
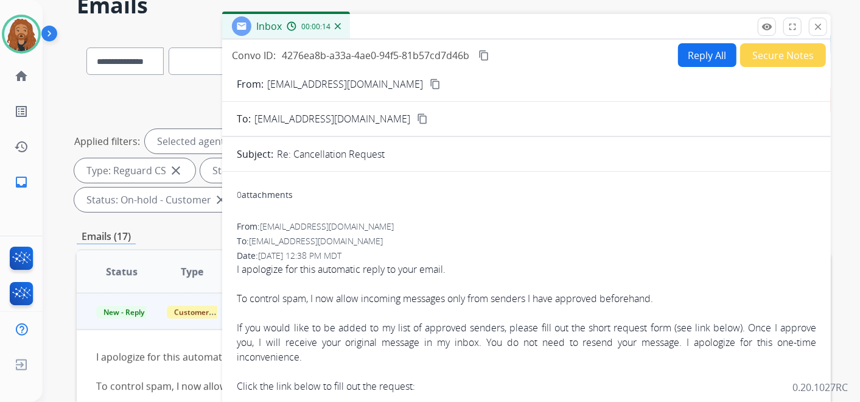
scroll to position [0, 0]
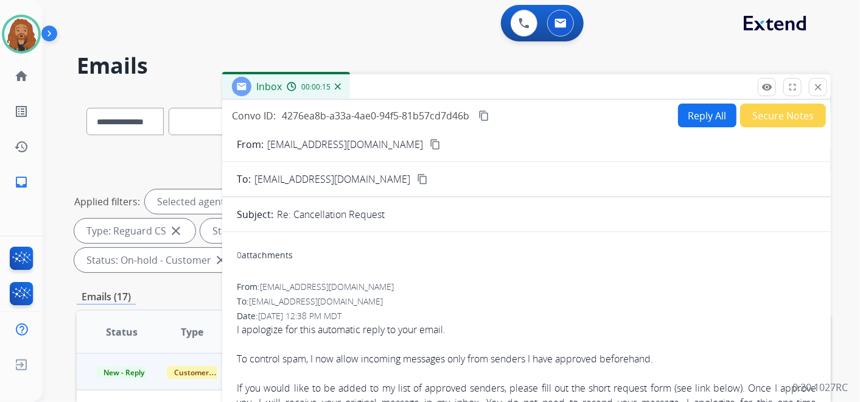
click at [781, 106] on button "Secure Notes" at bounding box center [783, 115] width 86 height 24
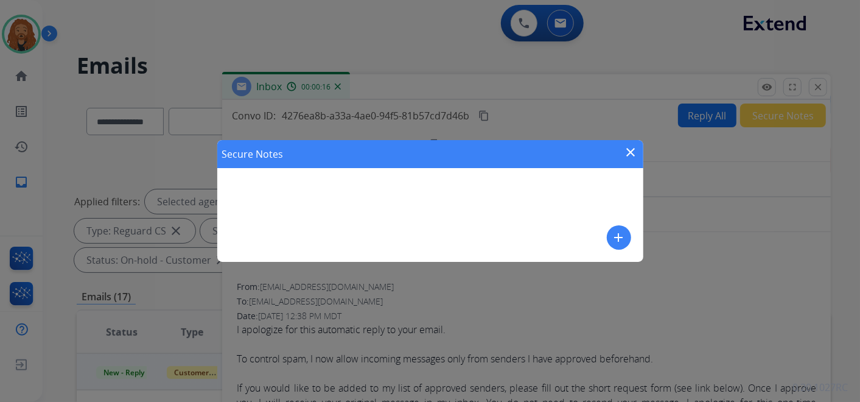
click at [622, 236] on mat-icon "add" at bounding box center [618, 237] width 15 height 15
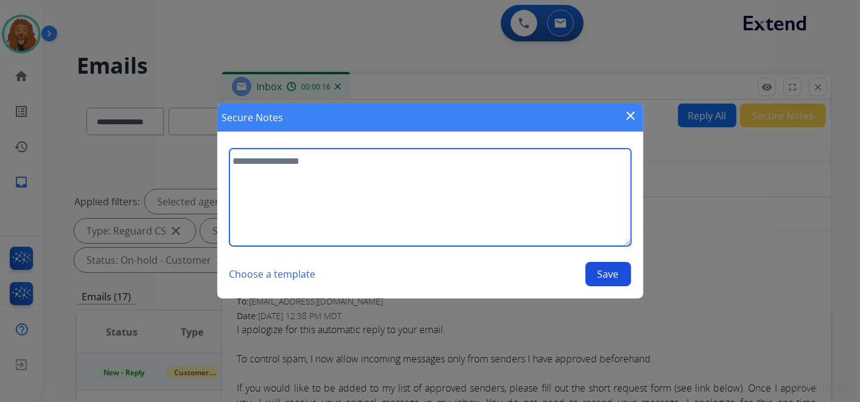
click at [373, 171] on textarea at bounding box center [430, 196] width 402 height 97
type textarea "**********"
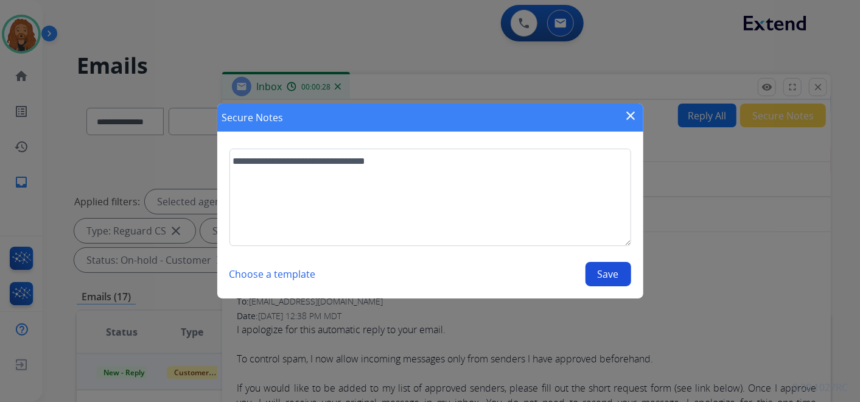
click at [616, 282] on button "Save" at bounding box center [608, 274] width 46 height 24
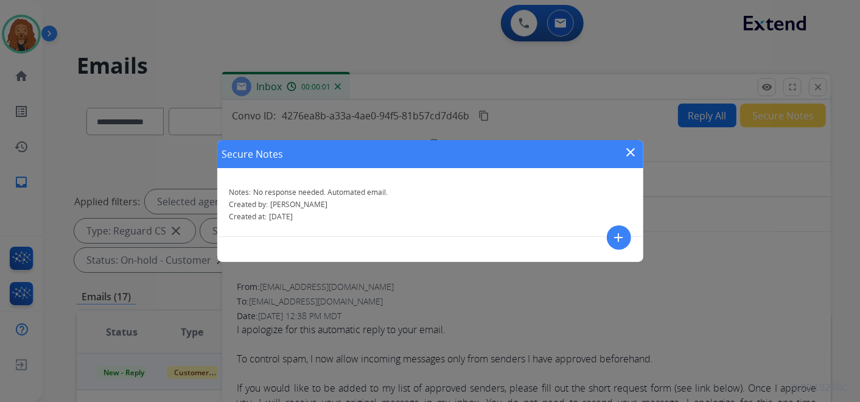
drag, startPoint x: 631, startPoint y: 147, endPoint x: 768, endPoint y: 74, distance: 155.1
click at [632, 147] on mat-icon "close" at bounding box center [631, 152] width 15 height 15
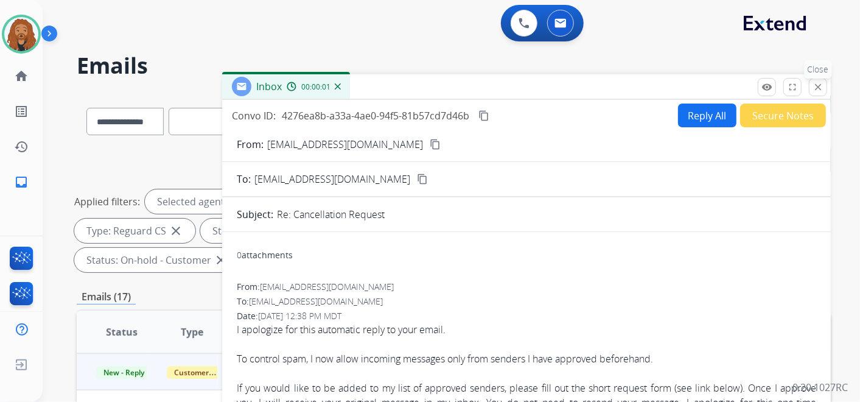
click at [826, 85] on button "close Close" at bounding box center [818, 87] width 18 height 18
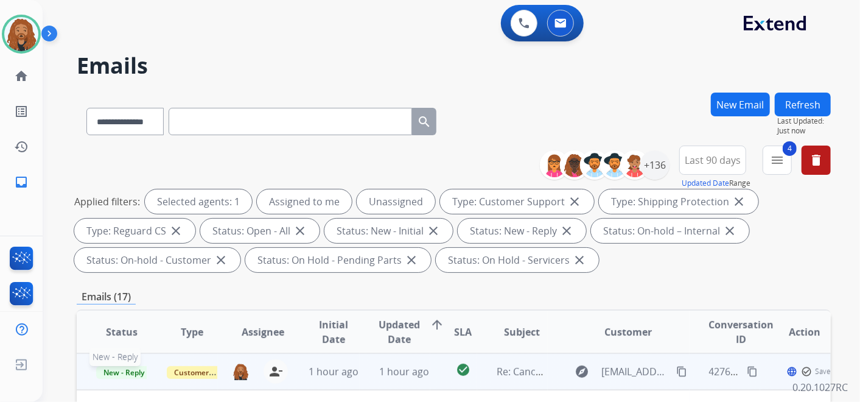
click at [121, 375] on span "New - Reply" at bounding box center [123, 372] width 55 height 13
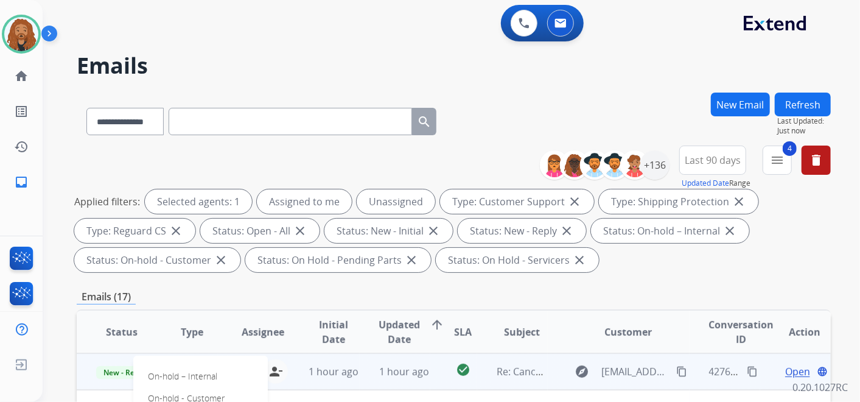
scroll to position [270, 0]
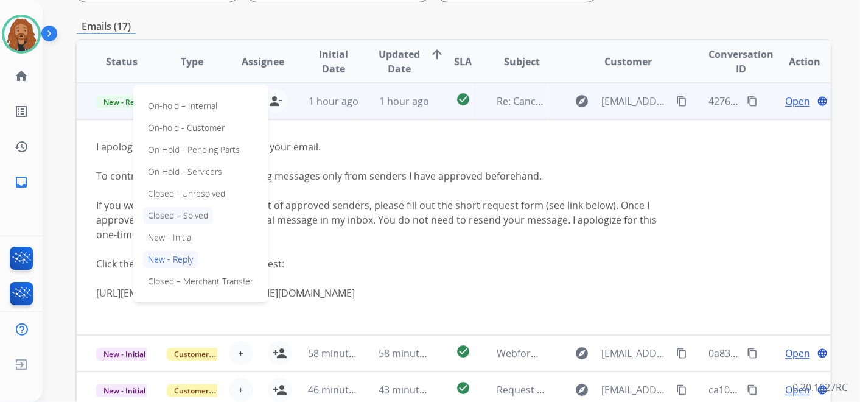
click at [189, 217] on p "Closed – Solved" at bounding box center [178, 215] width 70 height 17
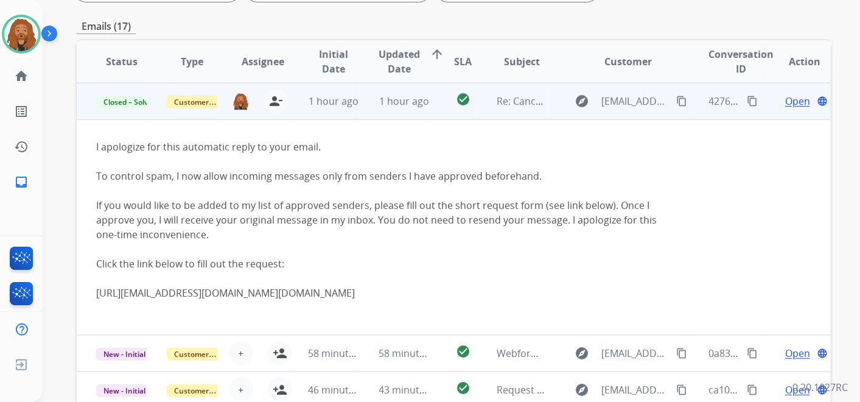
scroll to position [203, 0]
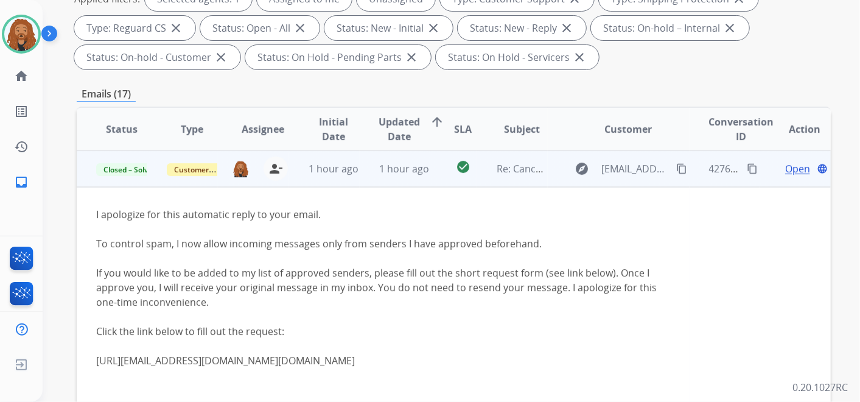
click at [203, 133] on th "Type" at bounding box center [182, 129] width 71 height 43
click at [189, 128] on span "Type" at bounding box center [192, 129] width 23 height 15
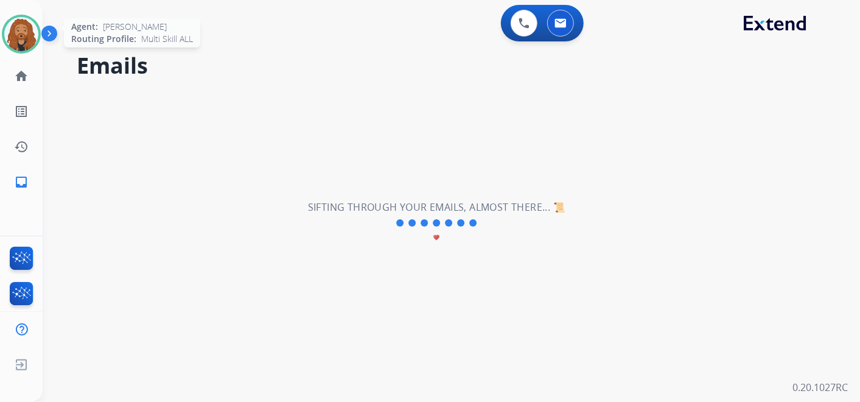
click at [10, 29] on div "Agent: [PERSON_NAME] Profile: Multi Skill ALL" at bounding box center [21, 34] width 39 height 39
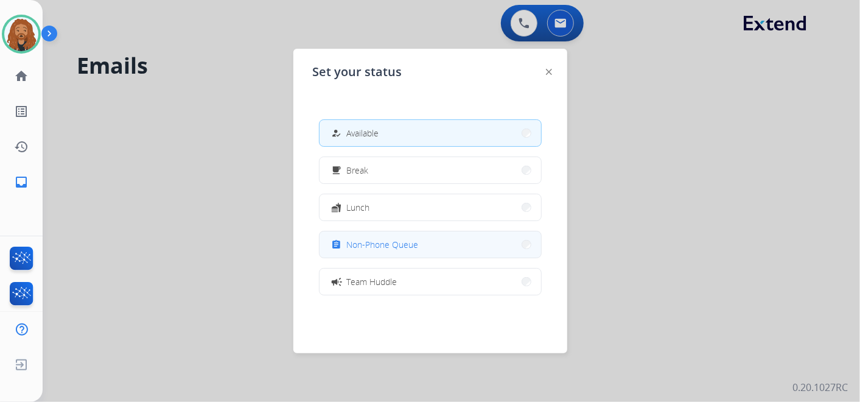
click at [387, 247] on span "Non-Phone Queue" at bounding box center [383, 244] width 72 height 13
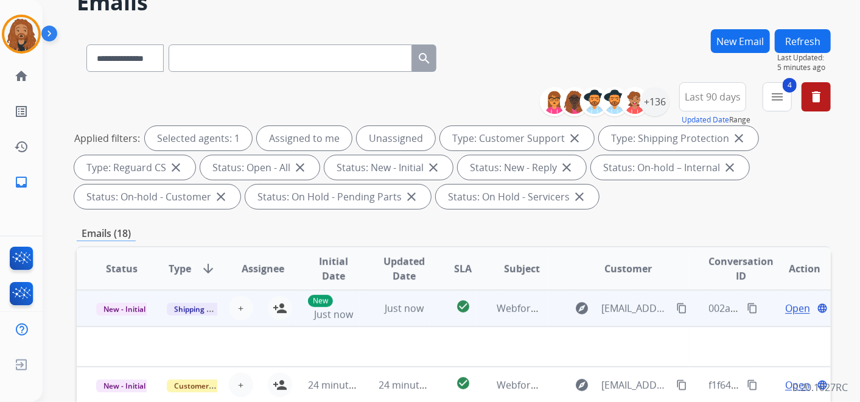
scroll to position [203, 0]
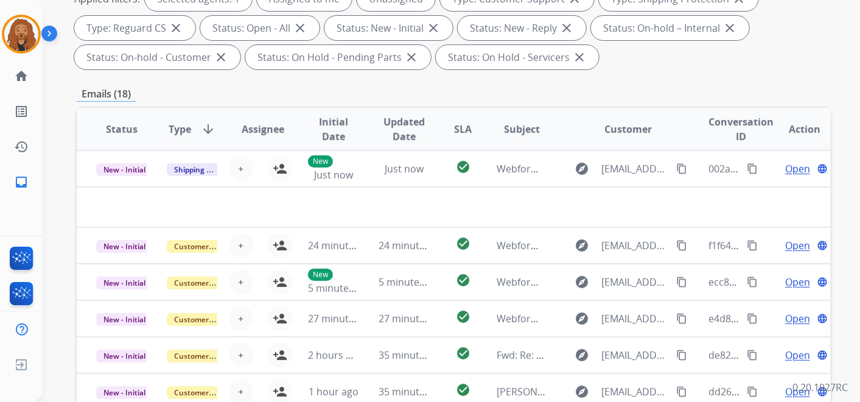
click at [413, 122] on span "Updated Date" at bounding box center [404, 128] width 50 height 29
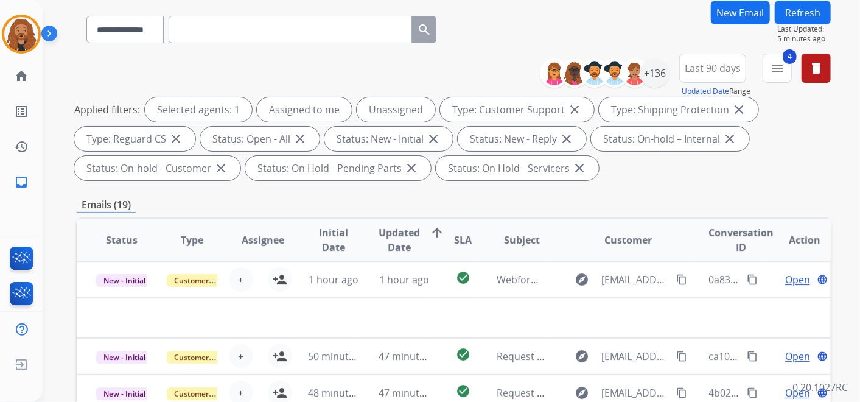
scroll to position [135, 0]
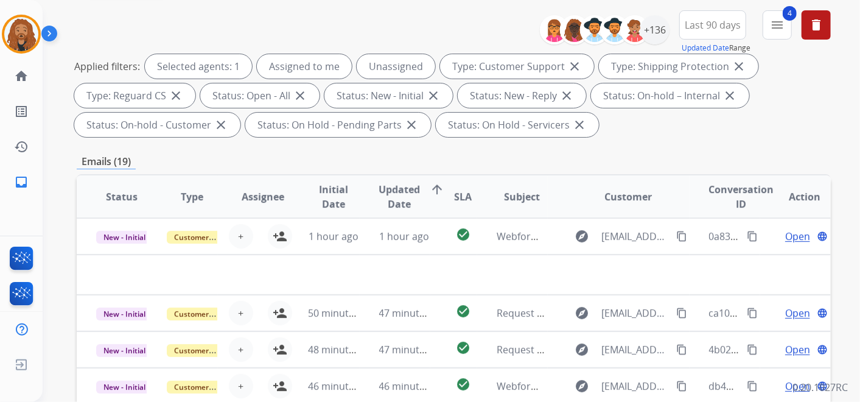
click at [405, 193] on span "Updated Date" at bounding box center [399, 196] width 41 height 29
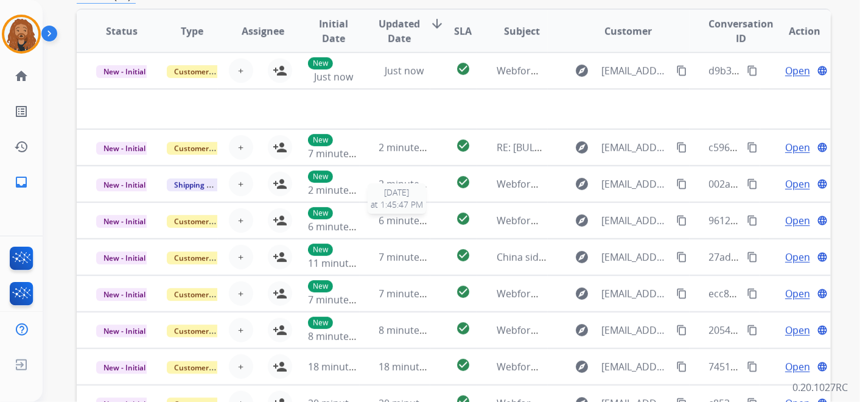
scroll to position [175, 0]
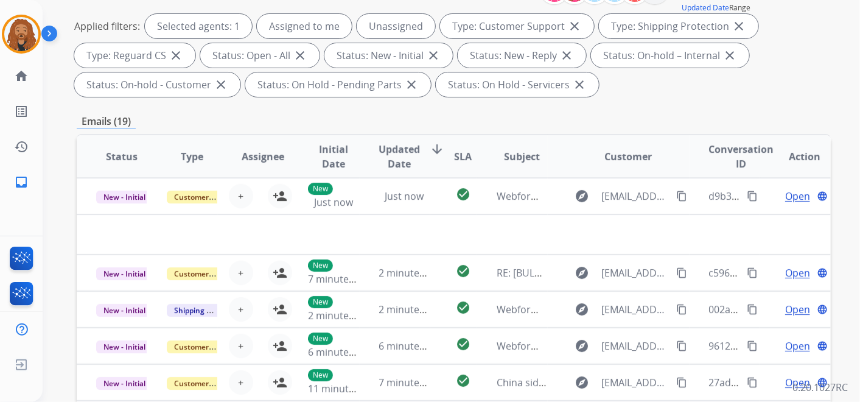
click at [399, 156] on span "Updated Date" at bounding box center [399, 156] width 41 height 29
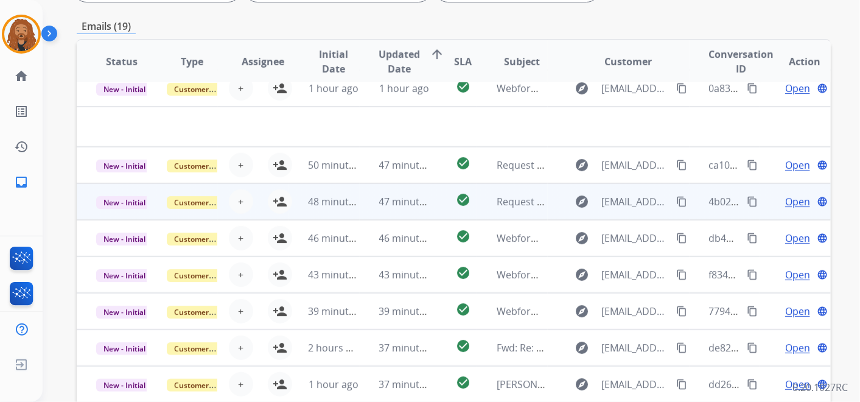
scroll to position [0, 0]
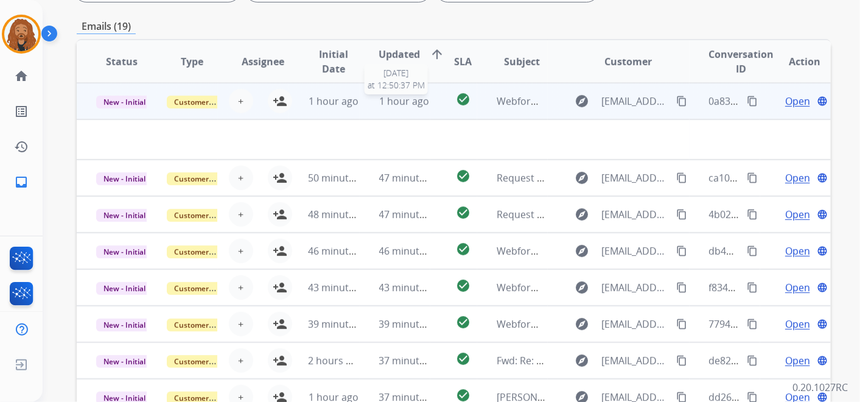
click at [397, 106] on span "1 hour ago" at bounding box center [404, 100] width 50 height 13
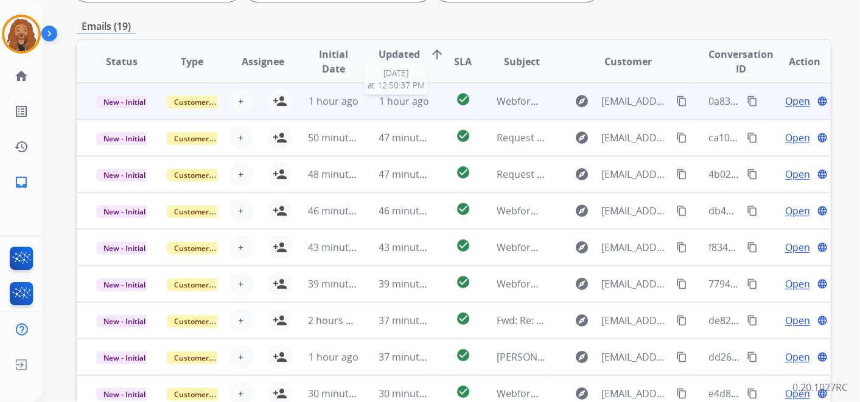
click at [397, 106] on span "1 hour ago" at bounding box center [404, 100] width 50 height 13
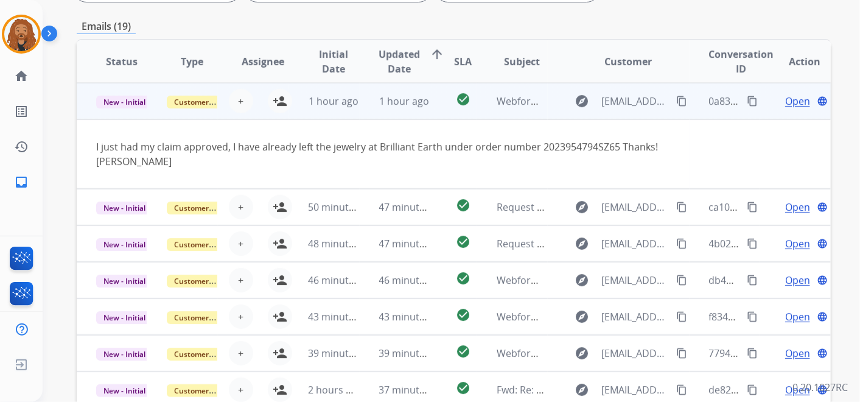
click at [794, 99] on span "Open" at bounding box center [797, 101] width 25 height 15
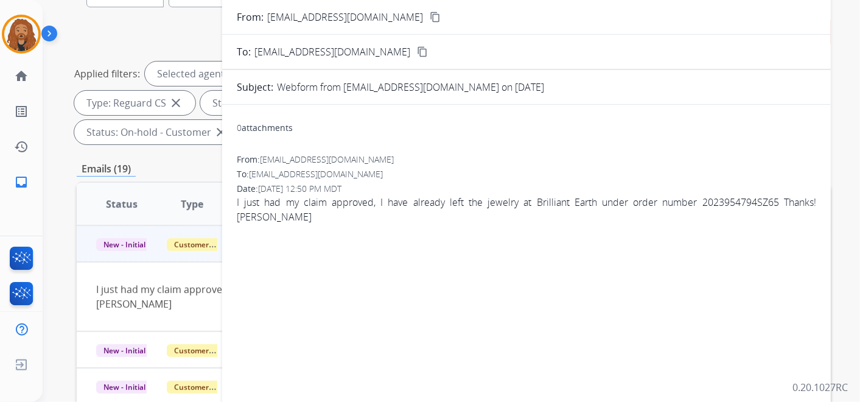
scroll to position [68, 0]
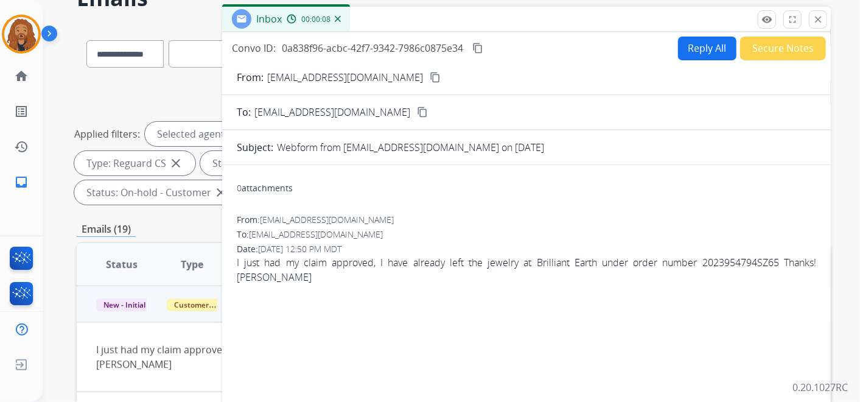
click at [781, 49] on button "Secure Notes" at bounding box center [783, 49] width 86 height 24
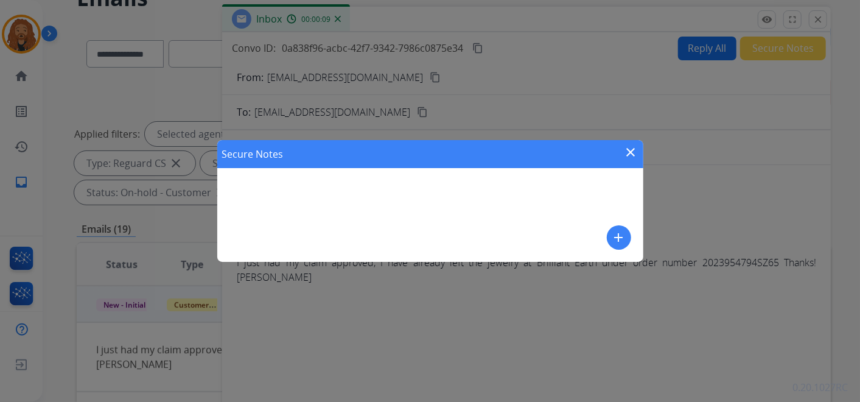
click at [614, 233] on mat-icon "add" at bounding box center [618, 237] width 15 height 15
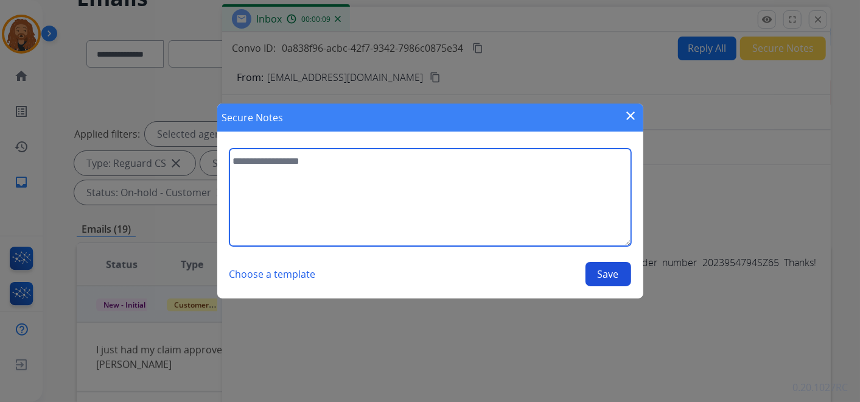
drag, startPoint x: 293, startPoint y: 169, endPoint x: 304, endPoint y: 159, distance: 14.3
click at [294, 167] on textarea at bounding box center [430, 196] width 402 height 97
type textarea "*"
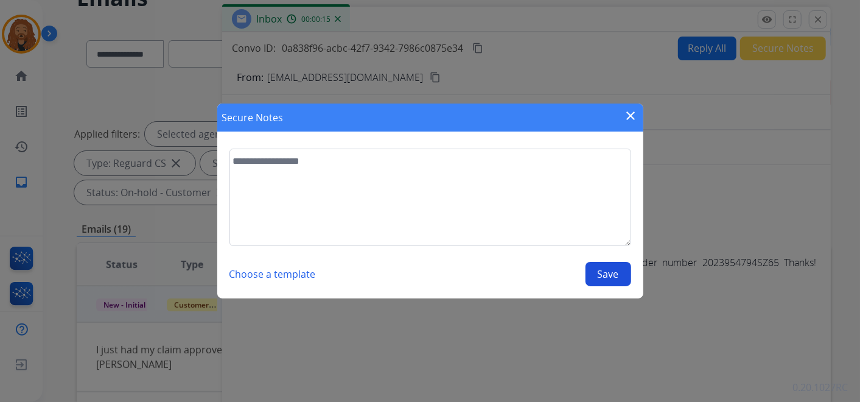
click at [629, 117] on mat-icon "close" at bounding box center [631, 115] width 15 height 15
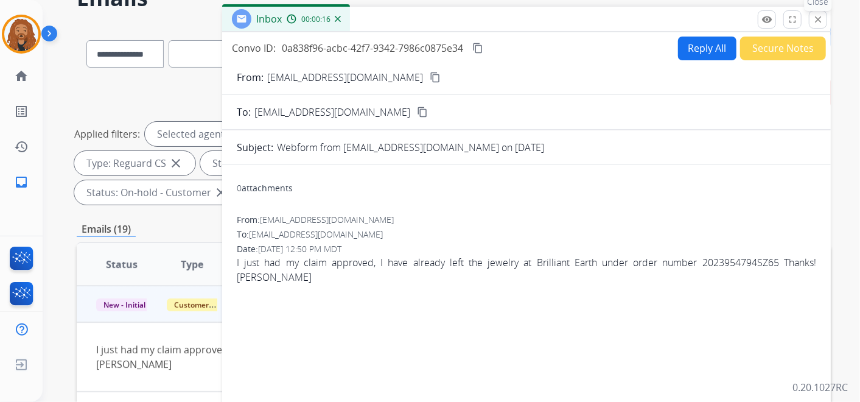
click at [818, 20] on mat-icon "close" at bounding box center [817, 19] width 11 height 11
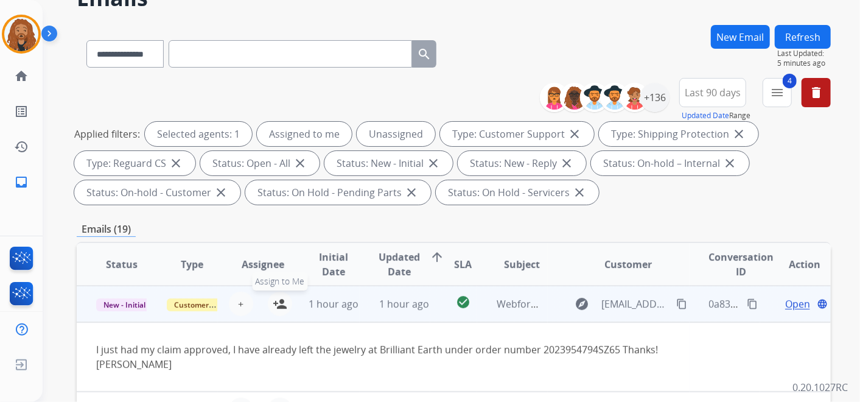
click at [284, 305] on mat-icon "person_add" at bounding box center [280, 303] width 15 height 15
click at [793, 304] on span "Open" at bounding box center [797, 303] width 25 height 15
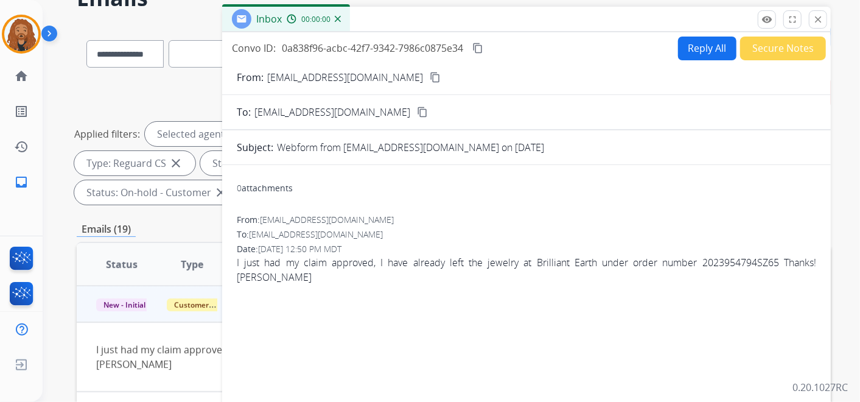
click at [701, 48] on button "Reply All" at bounding box center [707, 49] width 58 height 24
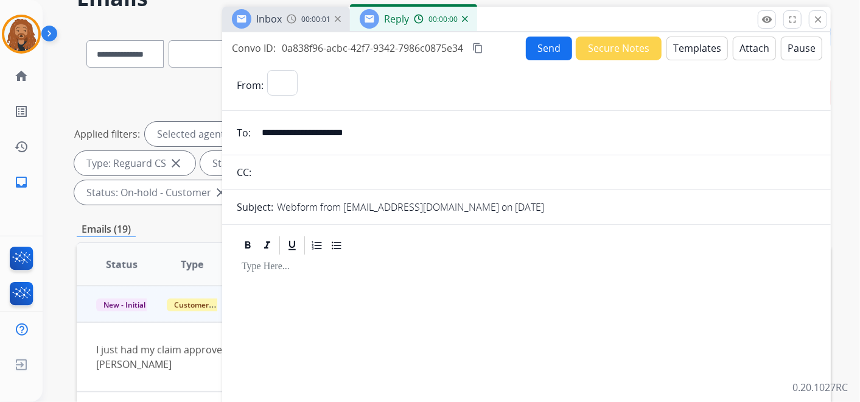
select select "**********"
click at [715, 47] on button "Templates" at bounding box center [696, 49] width 61 height 24
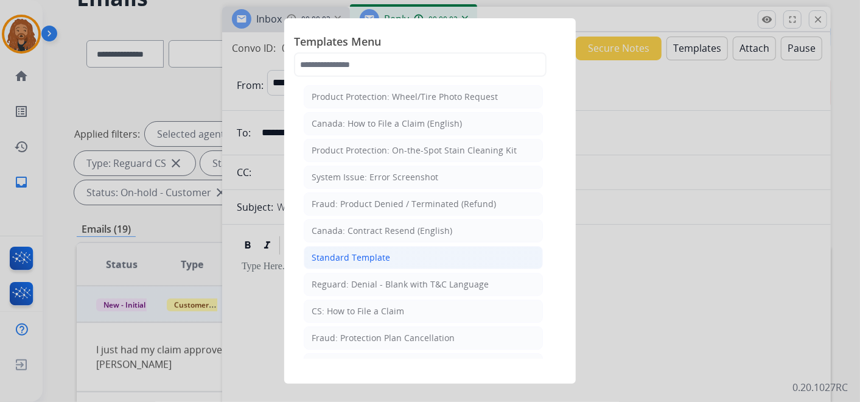
click at [353, 260] on div "Standard Template" at bounding box center [350, 257] width 78 height 12
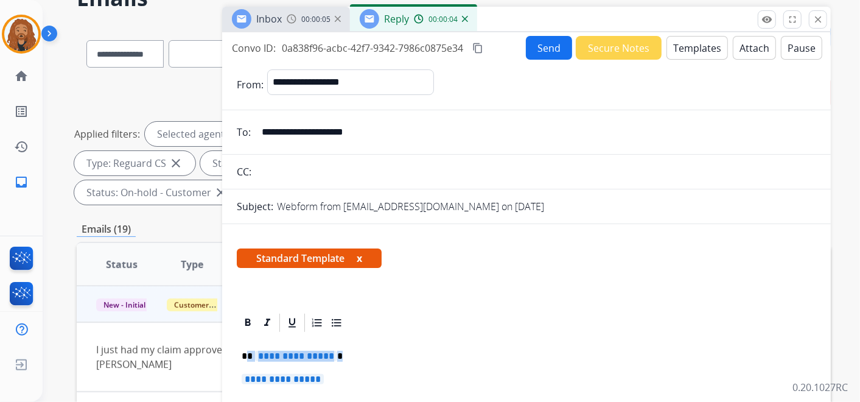
drag, startPoint x: 338, startPoint y: 376, endPoint x: 238, endPoint y: 341, distance: 105.6
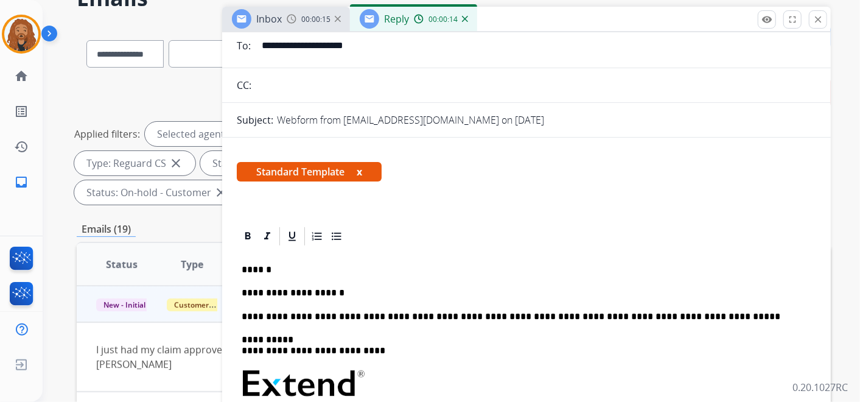
scroll to position [189, 0]
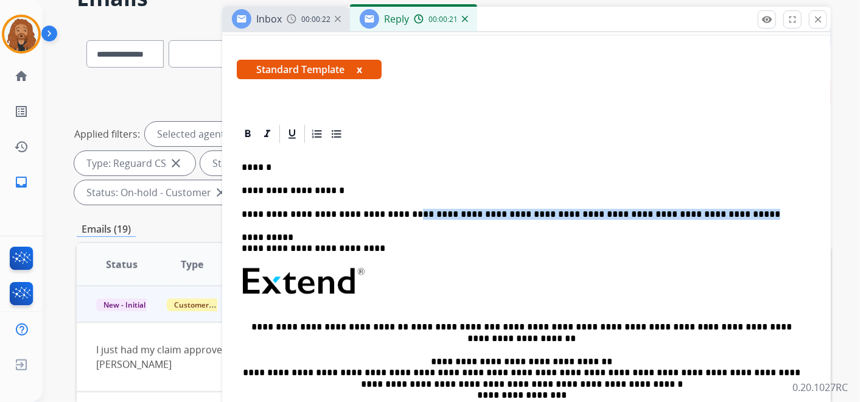
drag, startPoint x: 392, startPoint y: 213, endPoint x: 692, endPoint y: 201, distance: 299.6
click at [692, 201] on div "**********" at bounding box center [526, 315] width 579 height 341
copy p "**********"
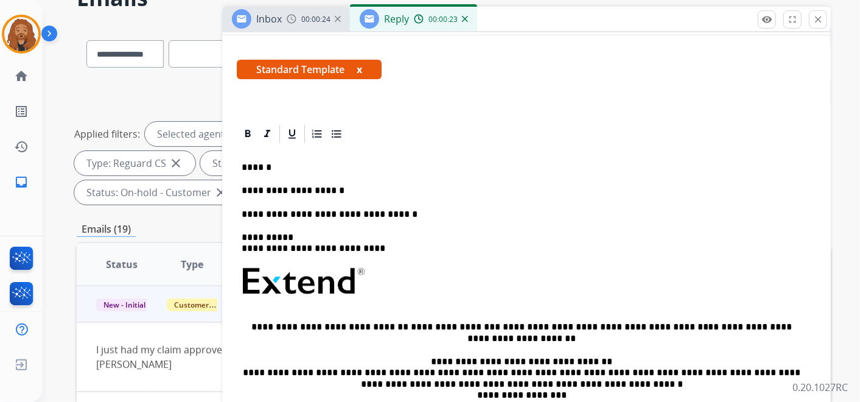
click at [341, 189] on p "**********" at bounding box center [522, 190] width 560 height 11
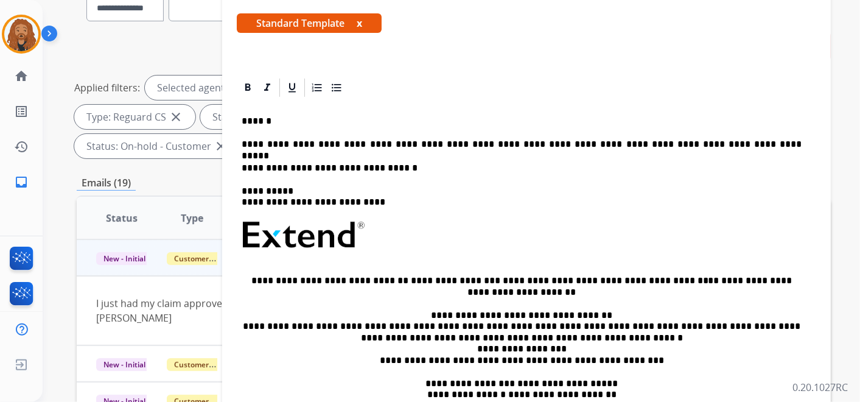
scroll to position [135, 0]
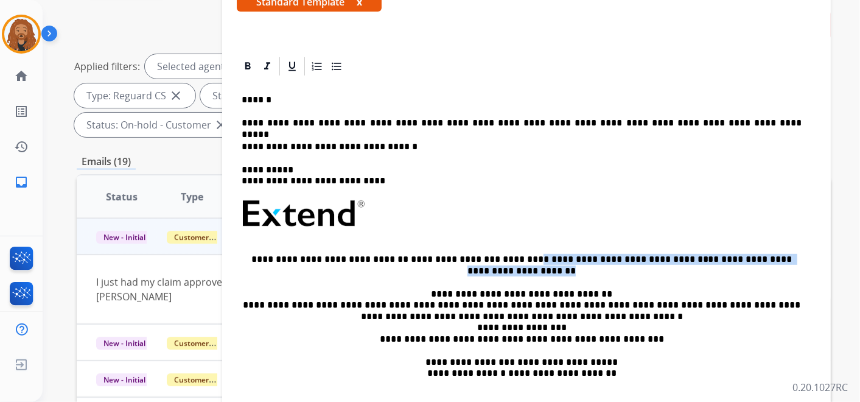
drag, startPoint x: 486, startPoint y: 257, endPoint x: 540, endPoint y: 271, distance: 55.2
click at [540, 271] on p "**********" at bounding box center [522, 265] width 560 height 23
copy div "**********"
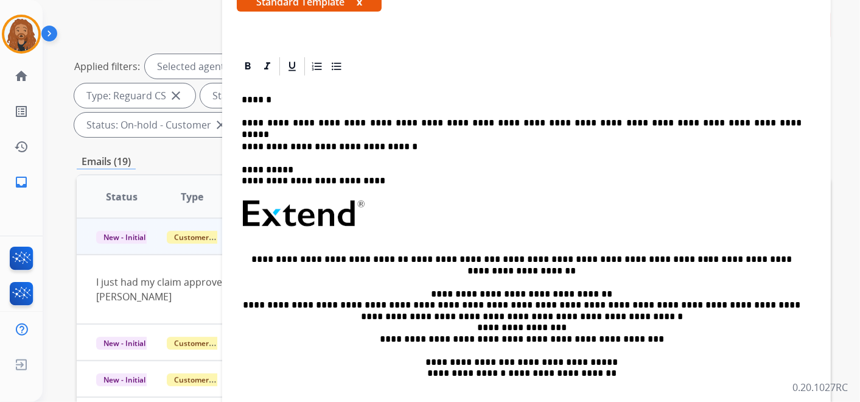
click at [722, 112] on div "**********" at bounding box center [526, 247] width 579 height 341
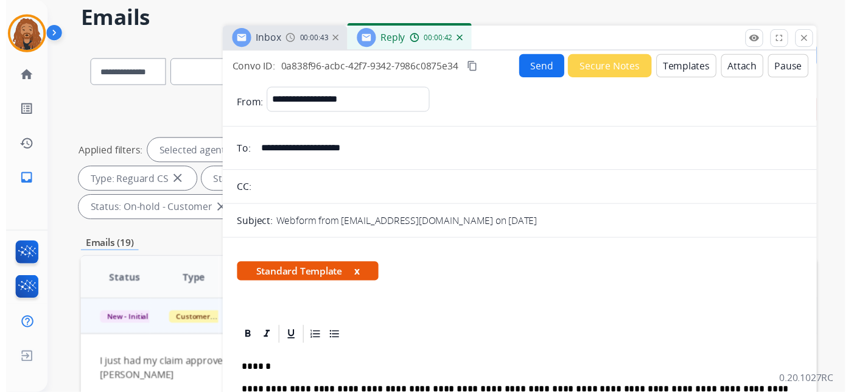
scroll to position [0, 0]
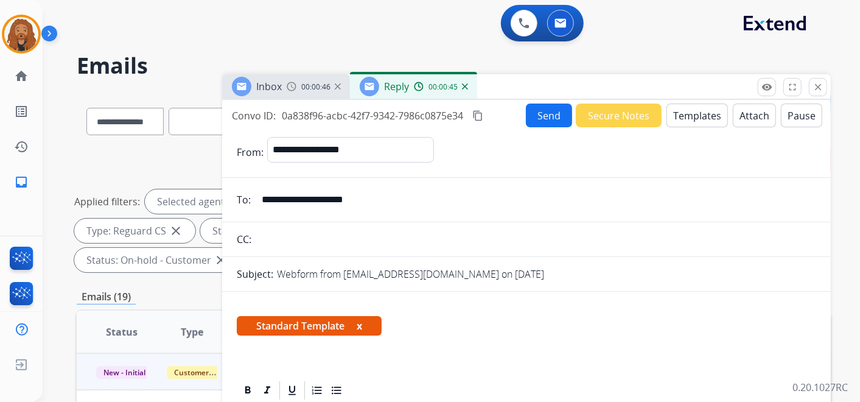
click at [549, 116] on button "Send" at bounding box center [549, 115] width 46 height 24
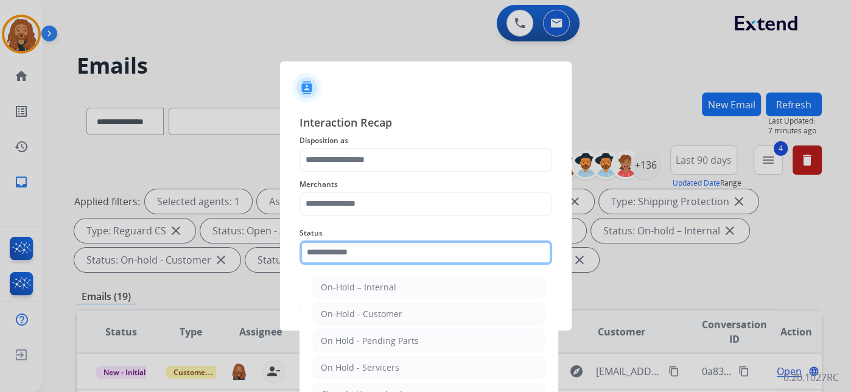
click at [419, 259] on input "text" at bounding box center [425, 252] width 252 height 24
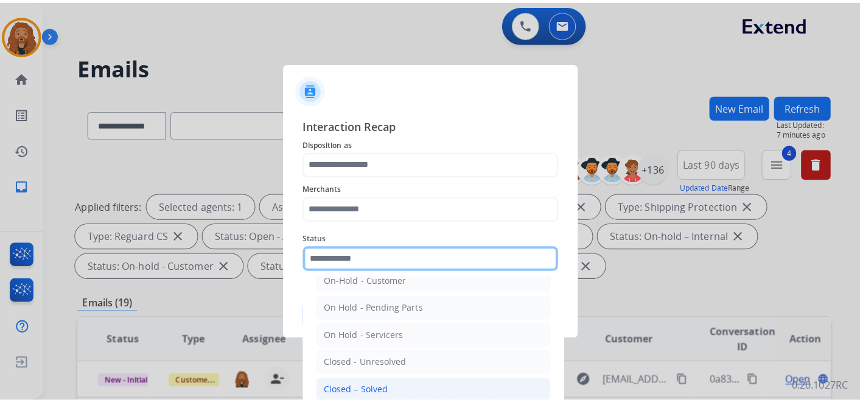
scroll to position [69, 0]
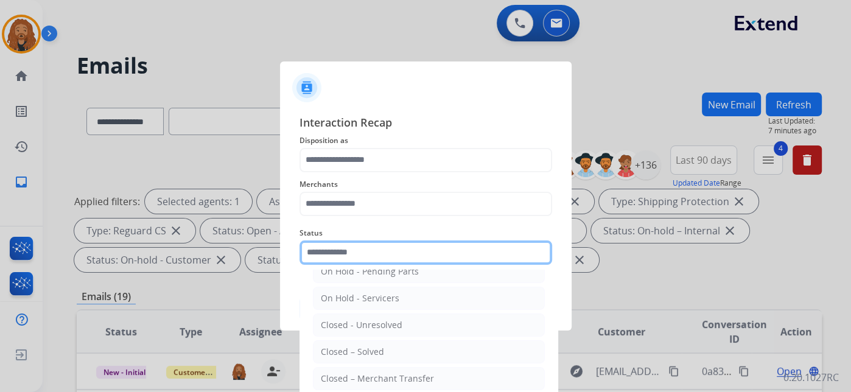
type input "**********"
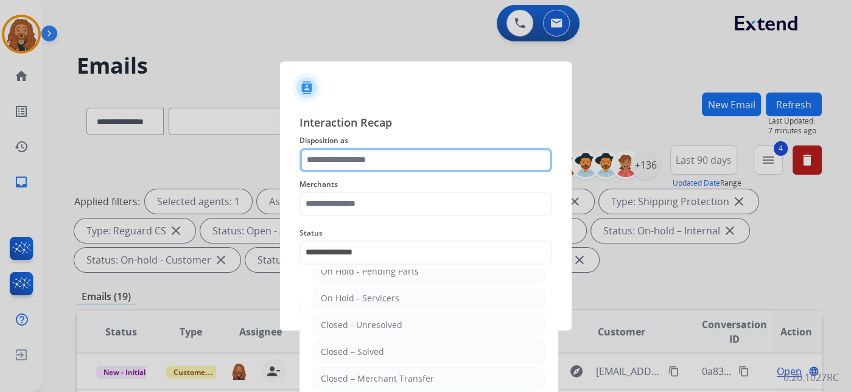
type input "**********"
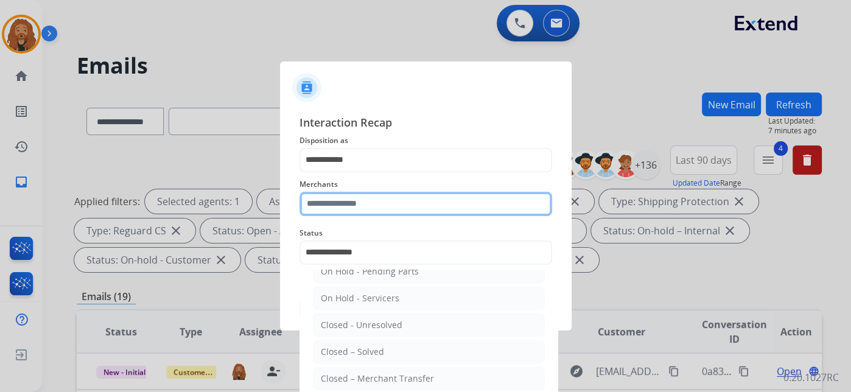
type input "***"
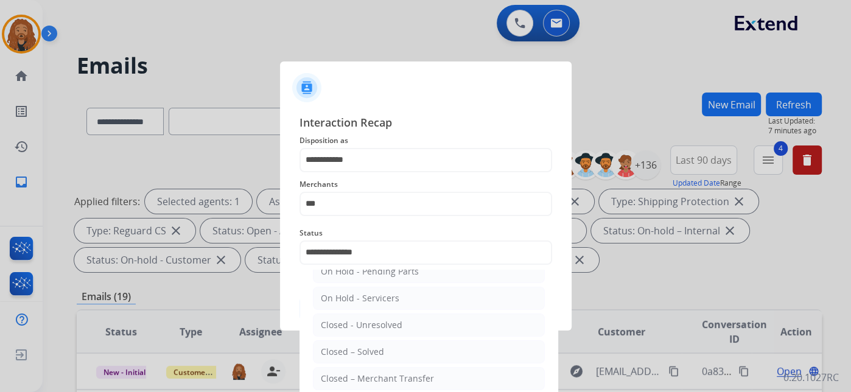
type input "**********"
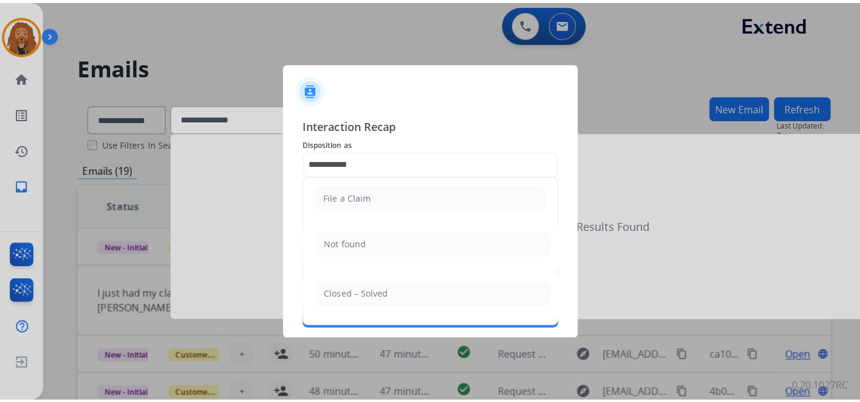
scroll to position [0, 0]
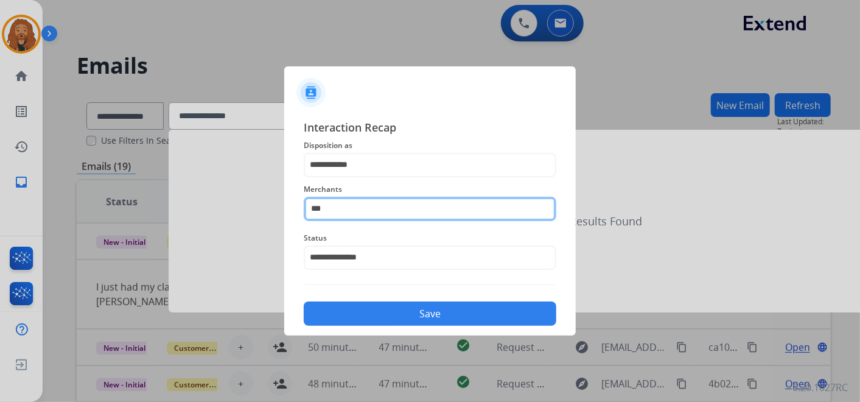
click at [323, 202] on input "***" at bounding box center [430, 209] width 252 height 24
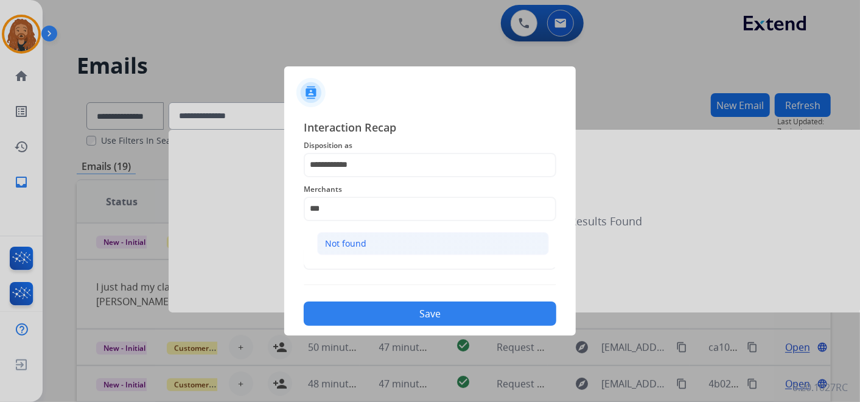
click at [357, 238] on div "Not found" at bounding box center [345, 243] width 41 height 12
type input "*********"
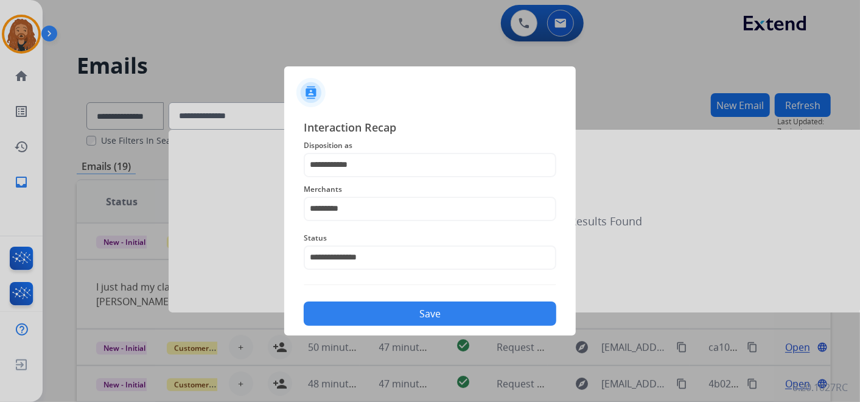
click at [386, 316] on button "Save" at bounding box center [430, 313] width 252 height 24
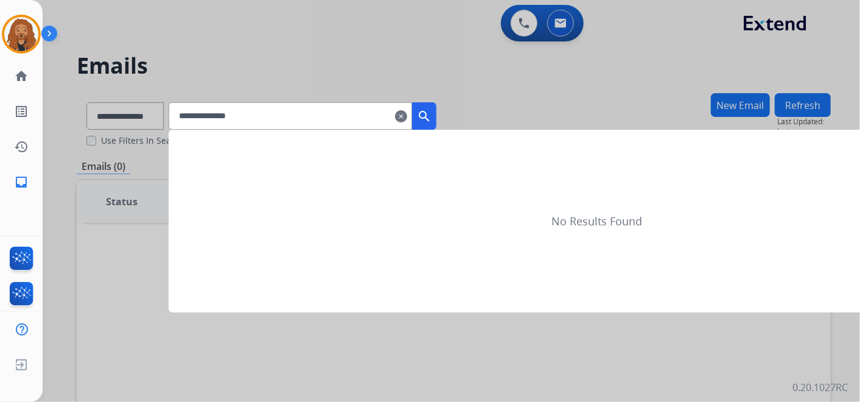
click at [407, 118] on mat-icon "clear" at bounding box center [401, 116] width 12 height 15
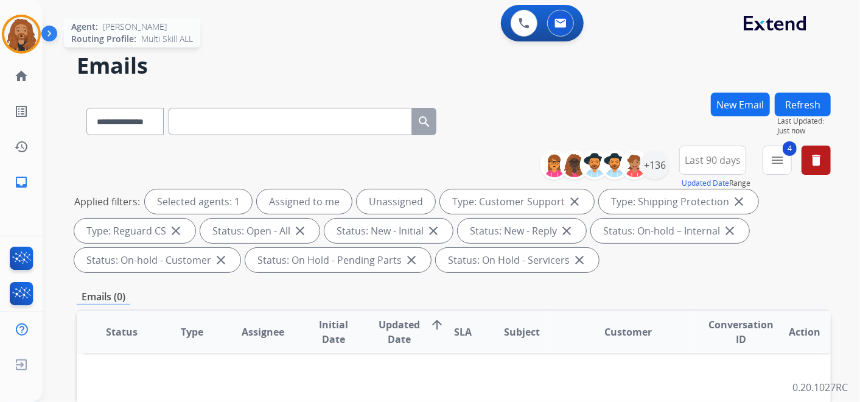
click at [32, 30] on img at bounding box center [21, 34] width 34 height 34
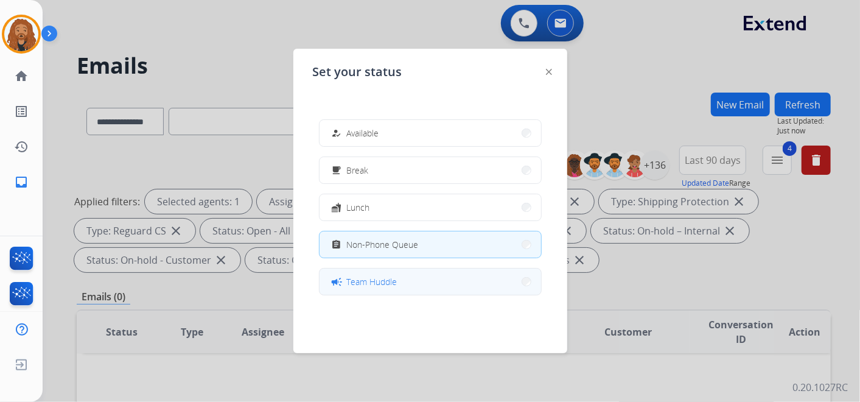
scroll to position [192, 0]
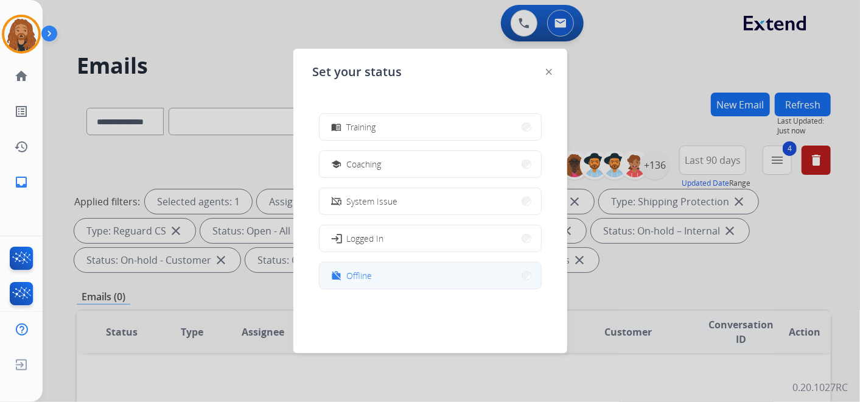
click at [385, 273] on button "work_off Offline" at bounding box center [429, 275] width 221 height 26
